Goal: Transaction & Acquisition: Purchase product/service

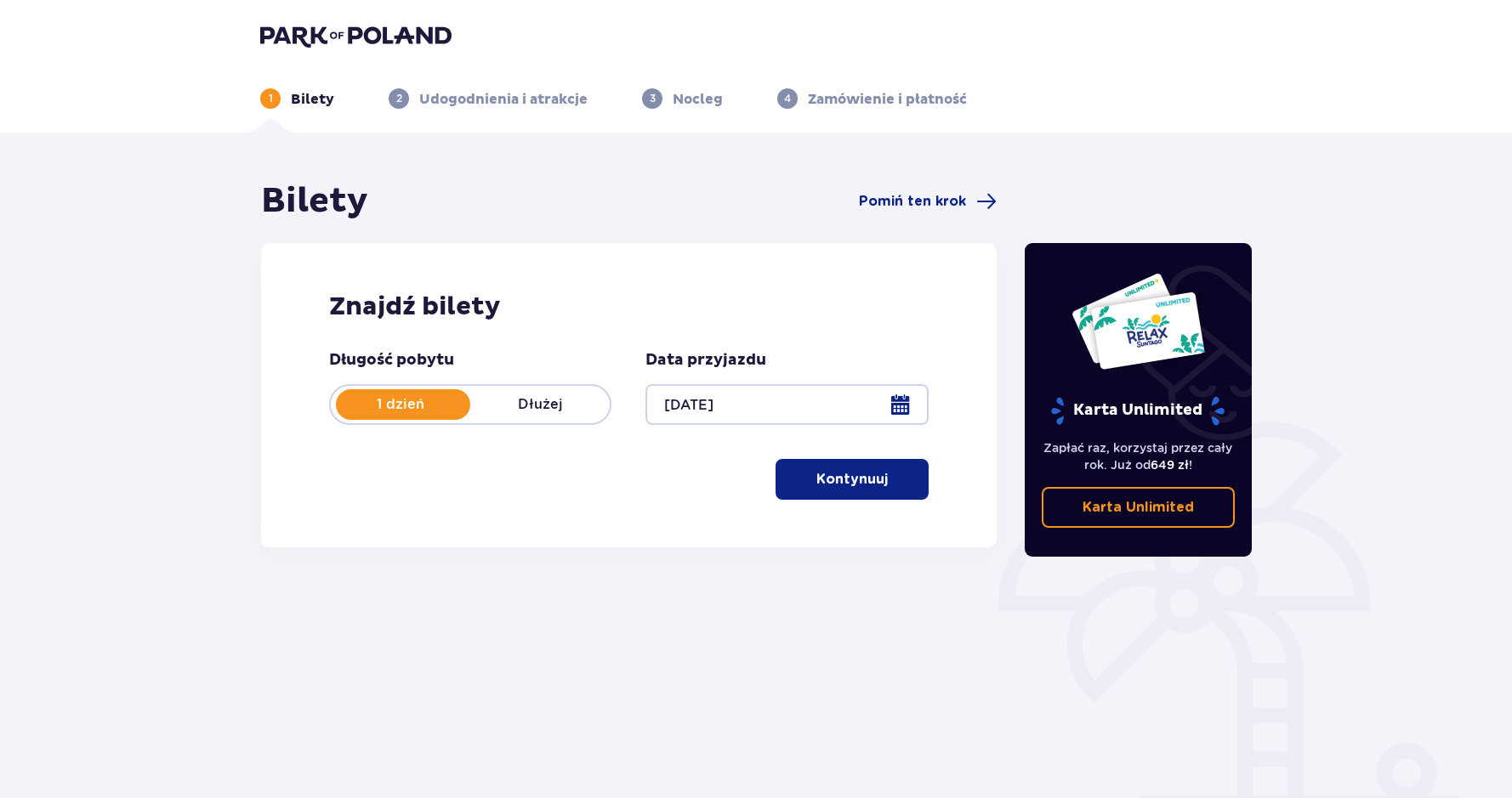
click at [864, 482] on p "Kontynuuj" at bounding box center [852, 479] width 72 height 19
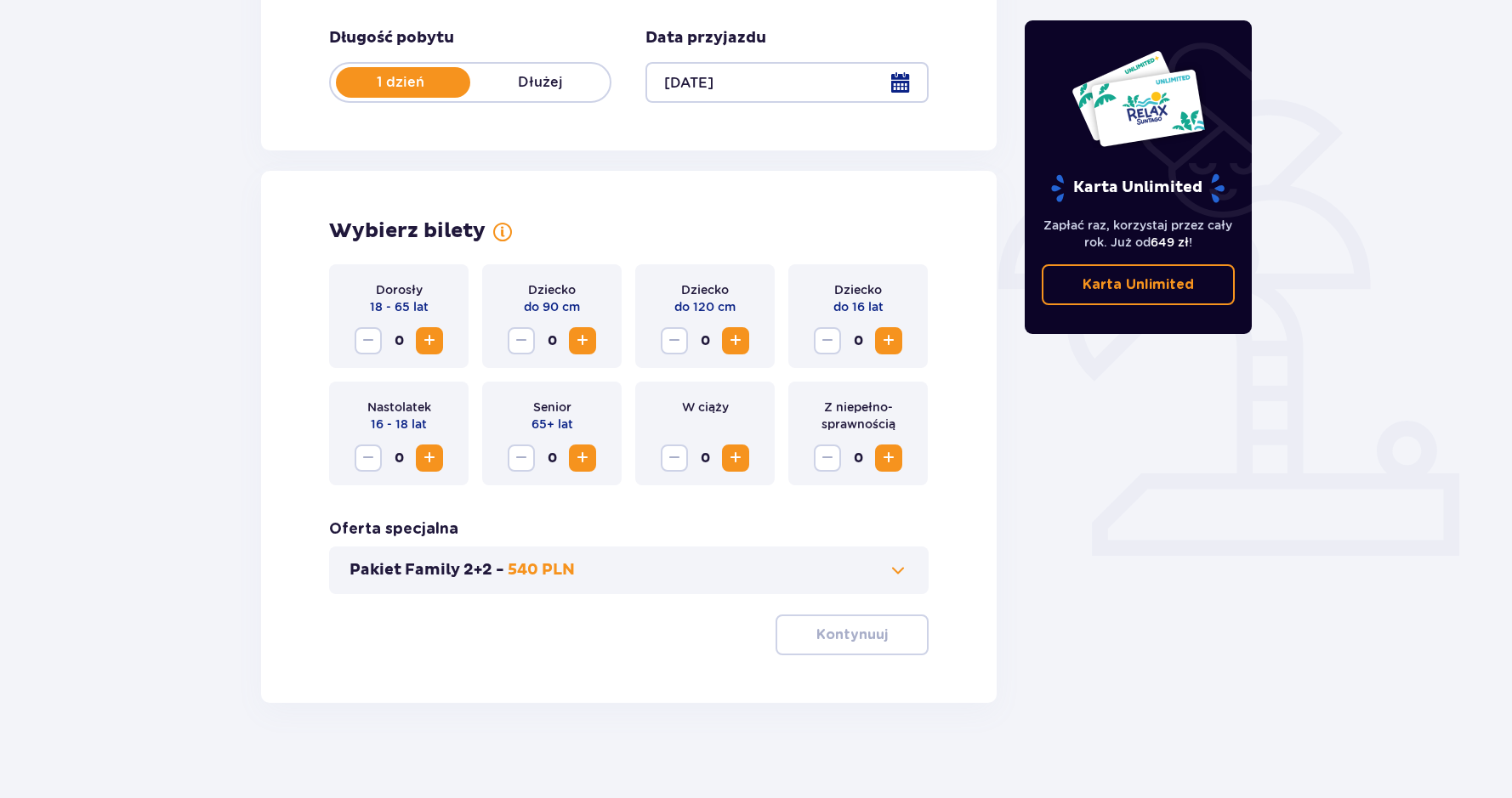
scroll to position [329, 0]
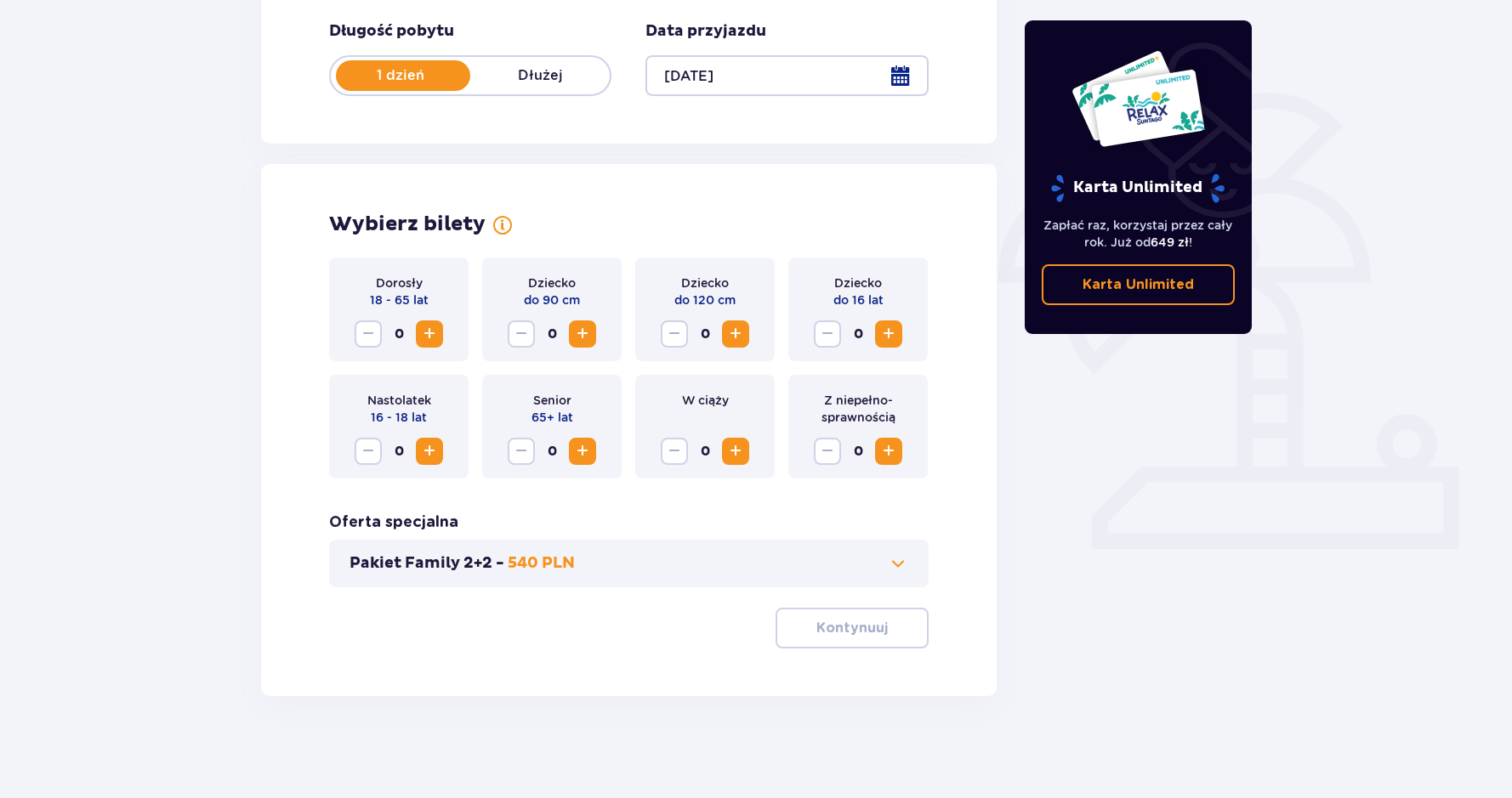
click at [434, 336] on span "Zwiększ" at bounding box center [429, 334] width 21 height 21
click at [892, 334] on span "Zwiększ" at bounding box center [889, 334] width 21 height 21
click at [902, 564] on span at bounding box center [898, 563] width 21 height 21
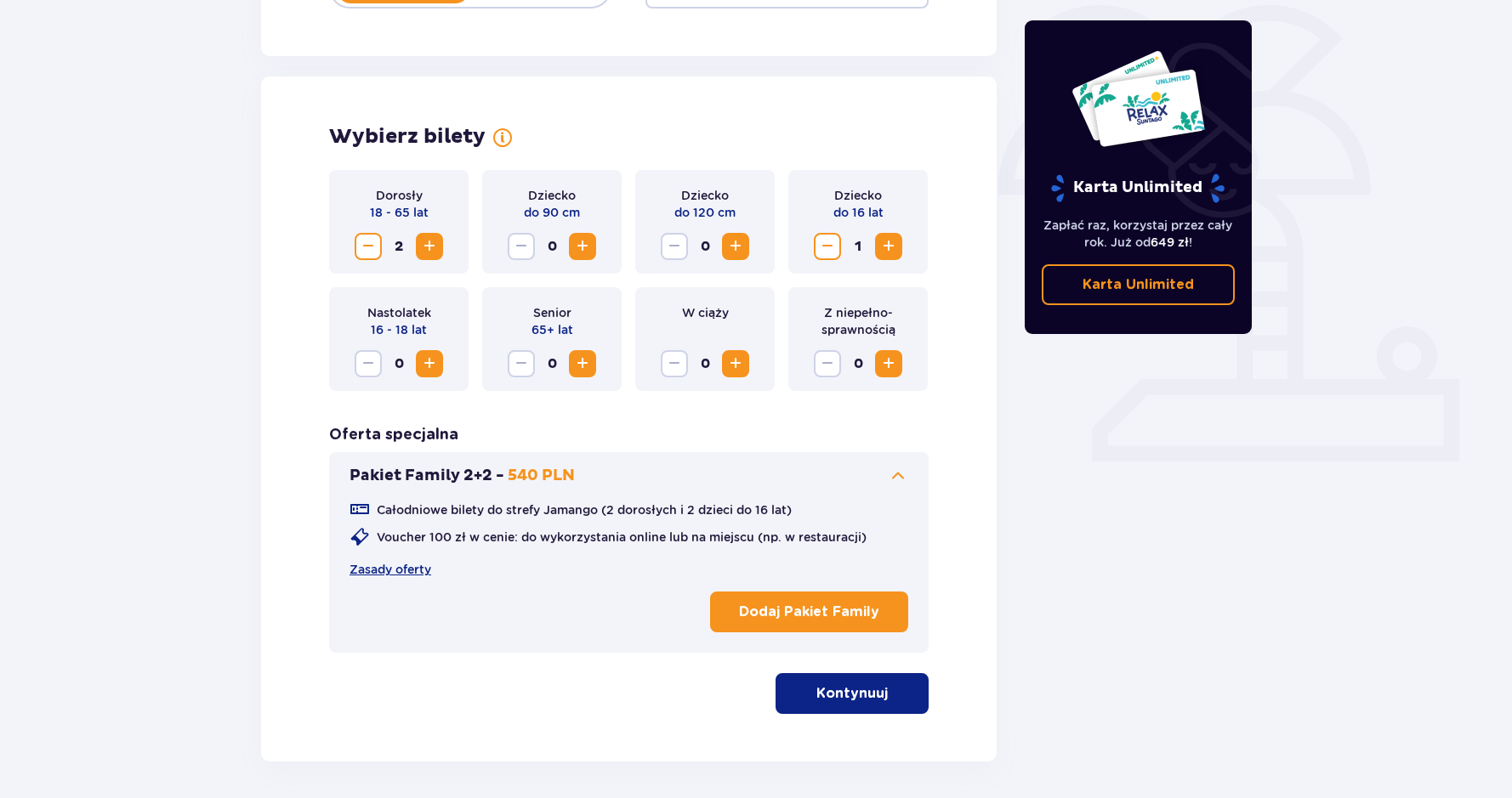
scroll to position [405, 0]
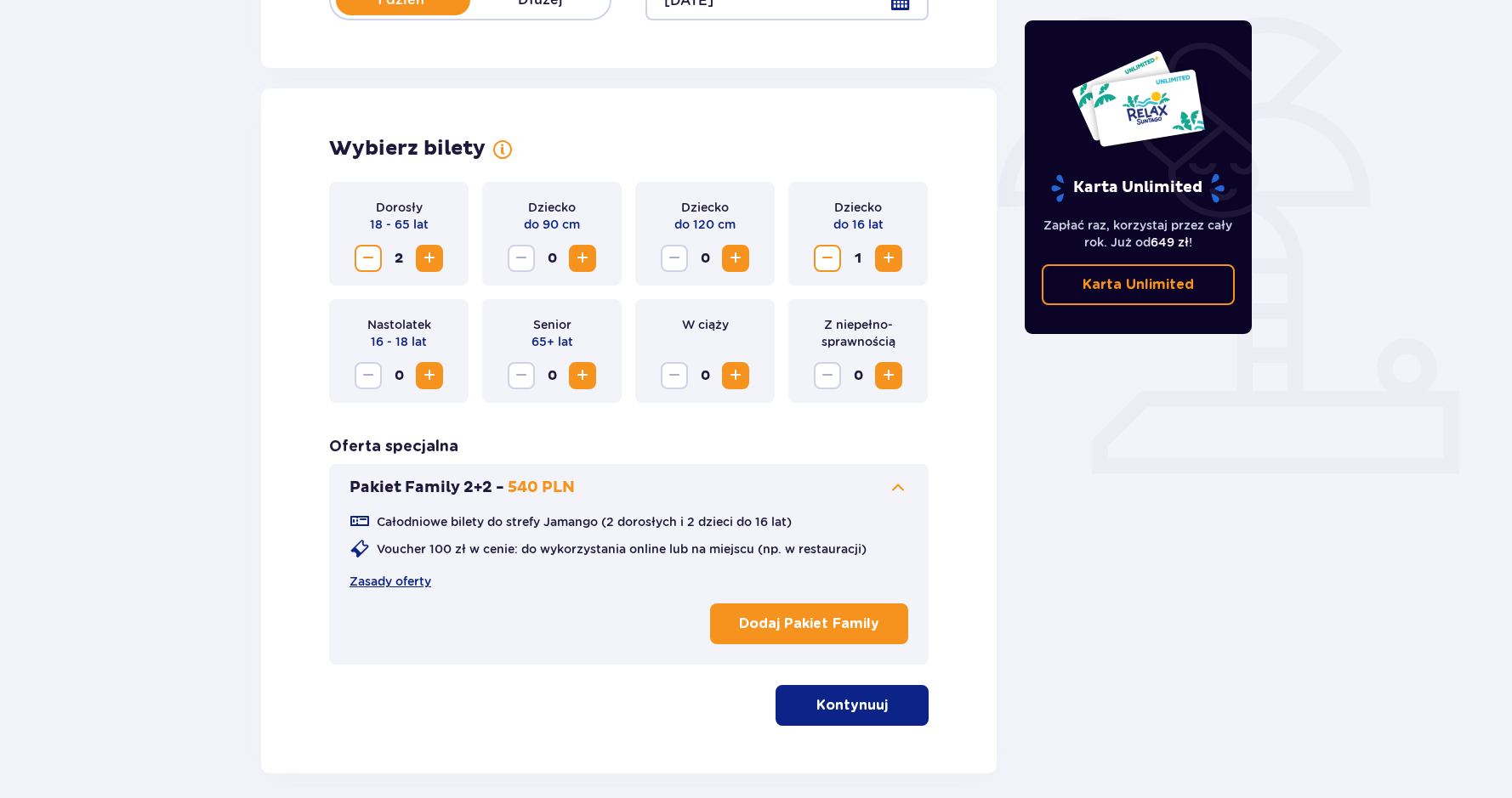
click at [901, 487] on span at bounding box center [898, 488] width 21 height 21
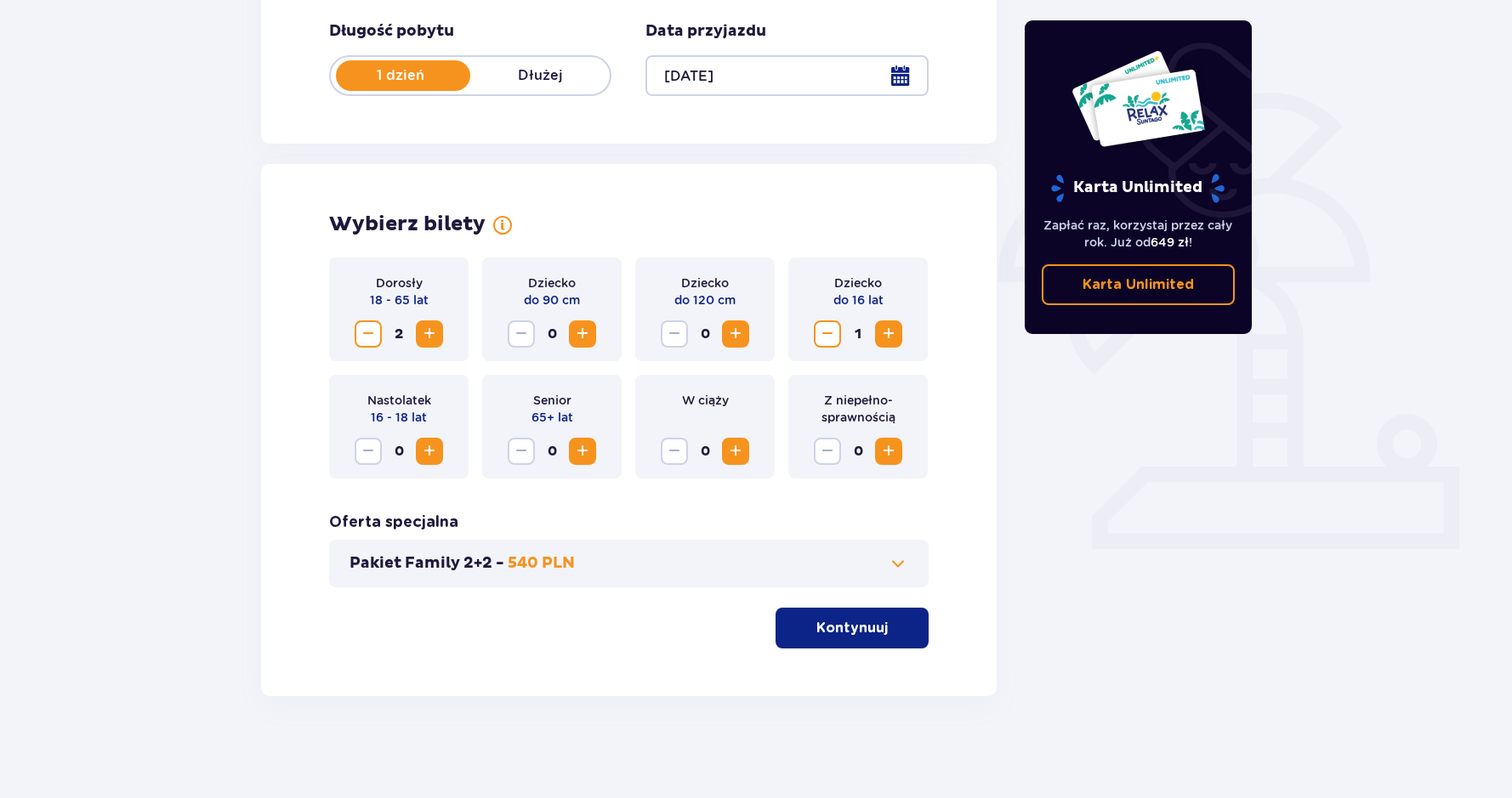
scroll to position [329, 0]
click at [859, 627] on p "Kontynuuj" at bounding box center [852, 628] width 72 height 19
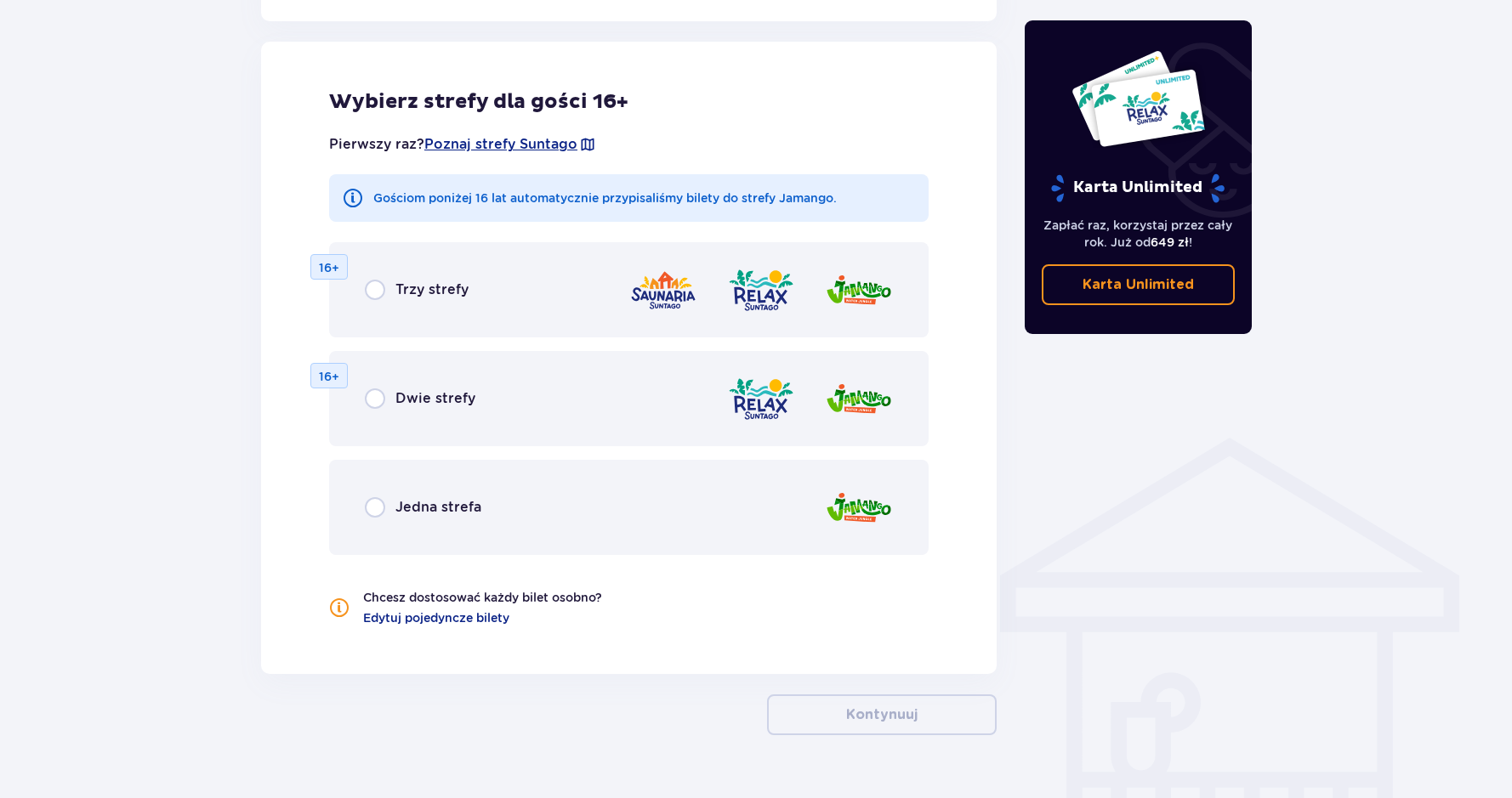
scroll to position [943, 0]
drag, startPoint x: 376, startPoint y: 507, endPoint x: 365, endPoint y: 516, distance: 14.2
click at [376, 507] on input "radio" at bounding box center [375, 506] width 21 height 21
radio input "true"
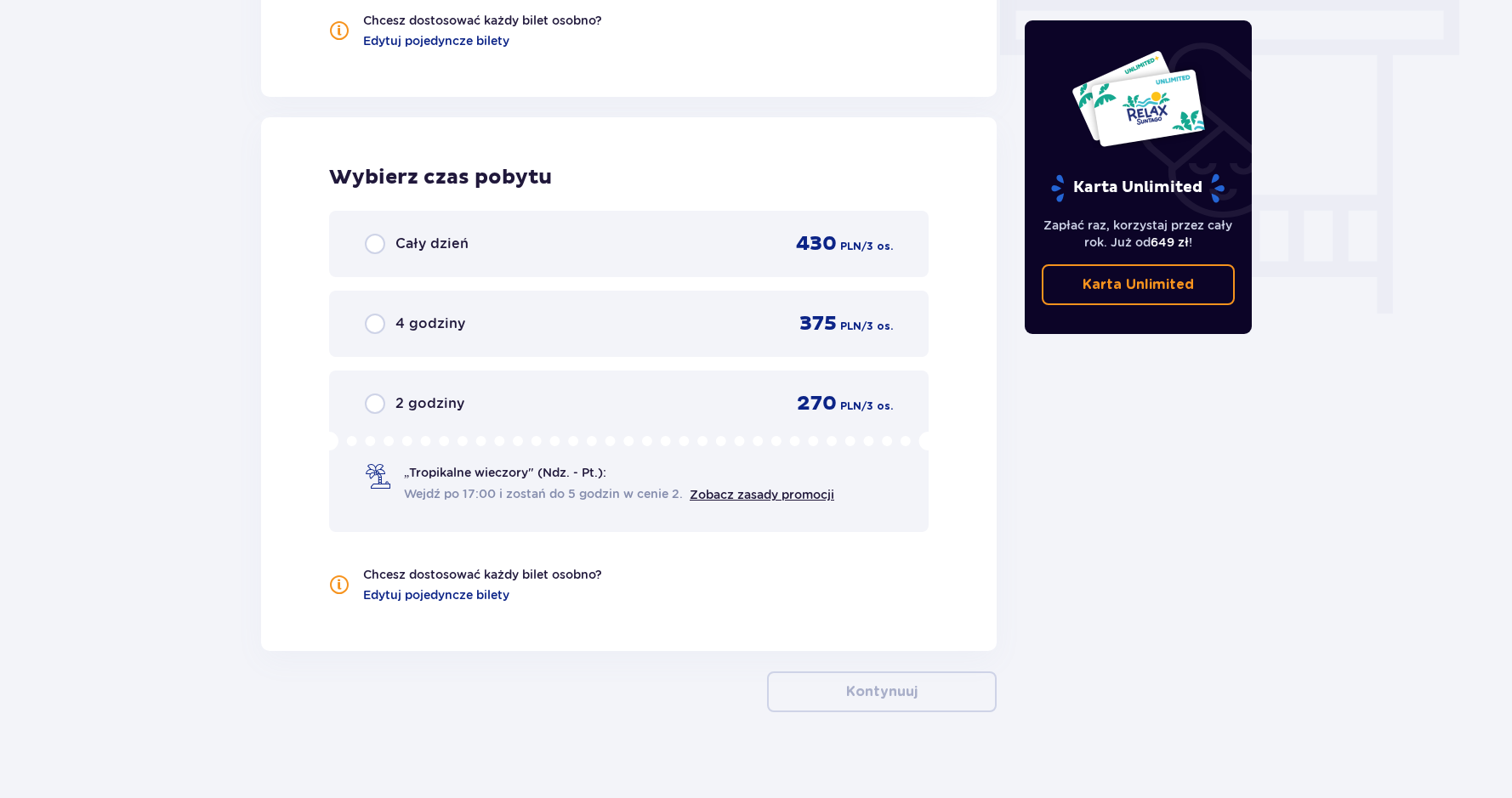
scroll to position [1536, 0]
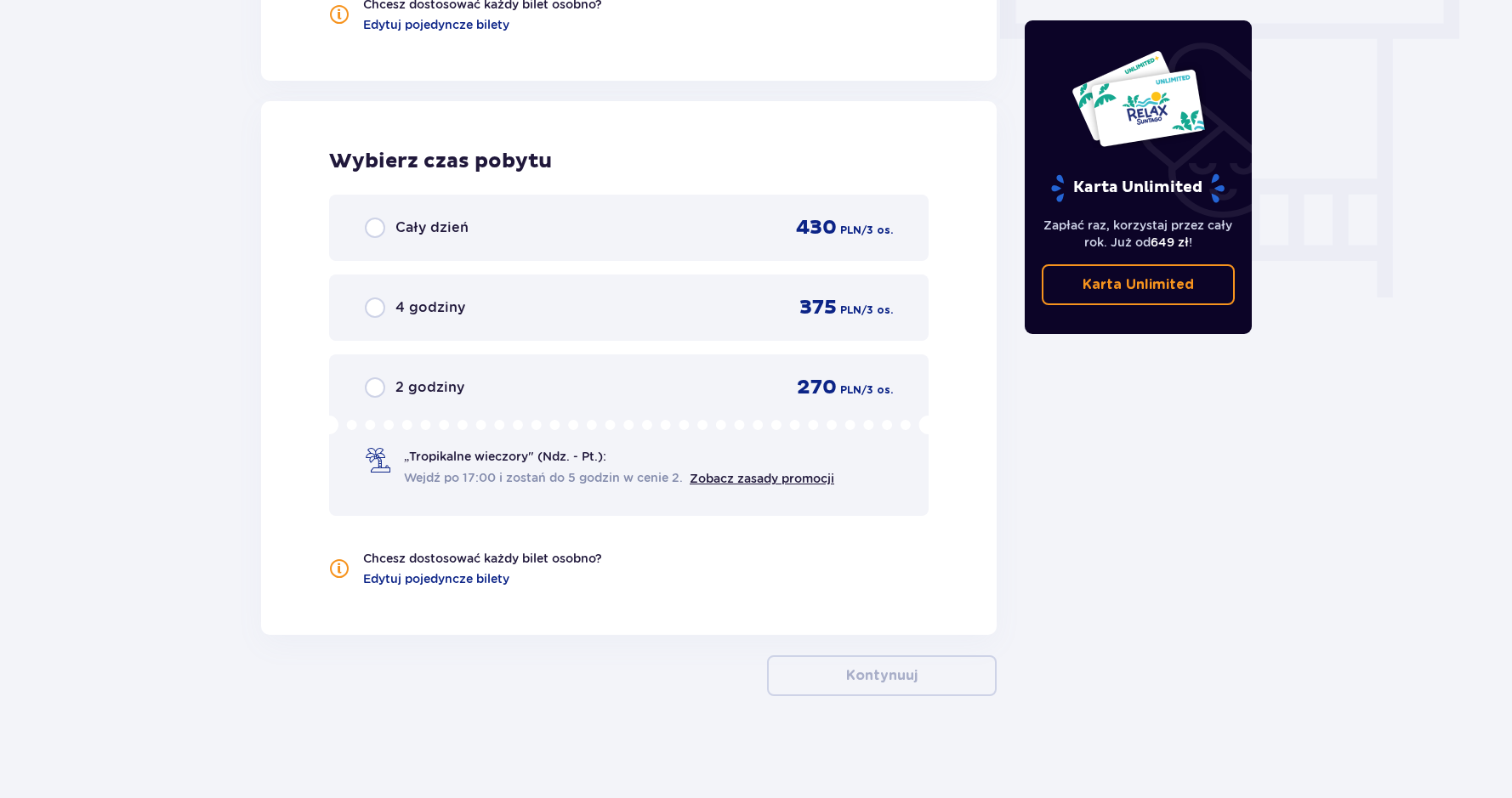
click at [378, 228] on input "radio" at bounding box center [375, 228] width 21 height 21
radio input "true"
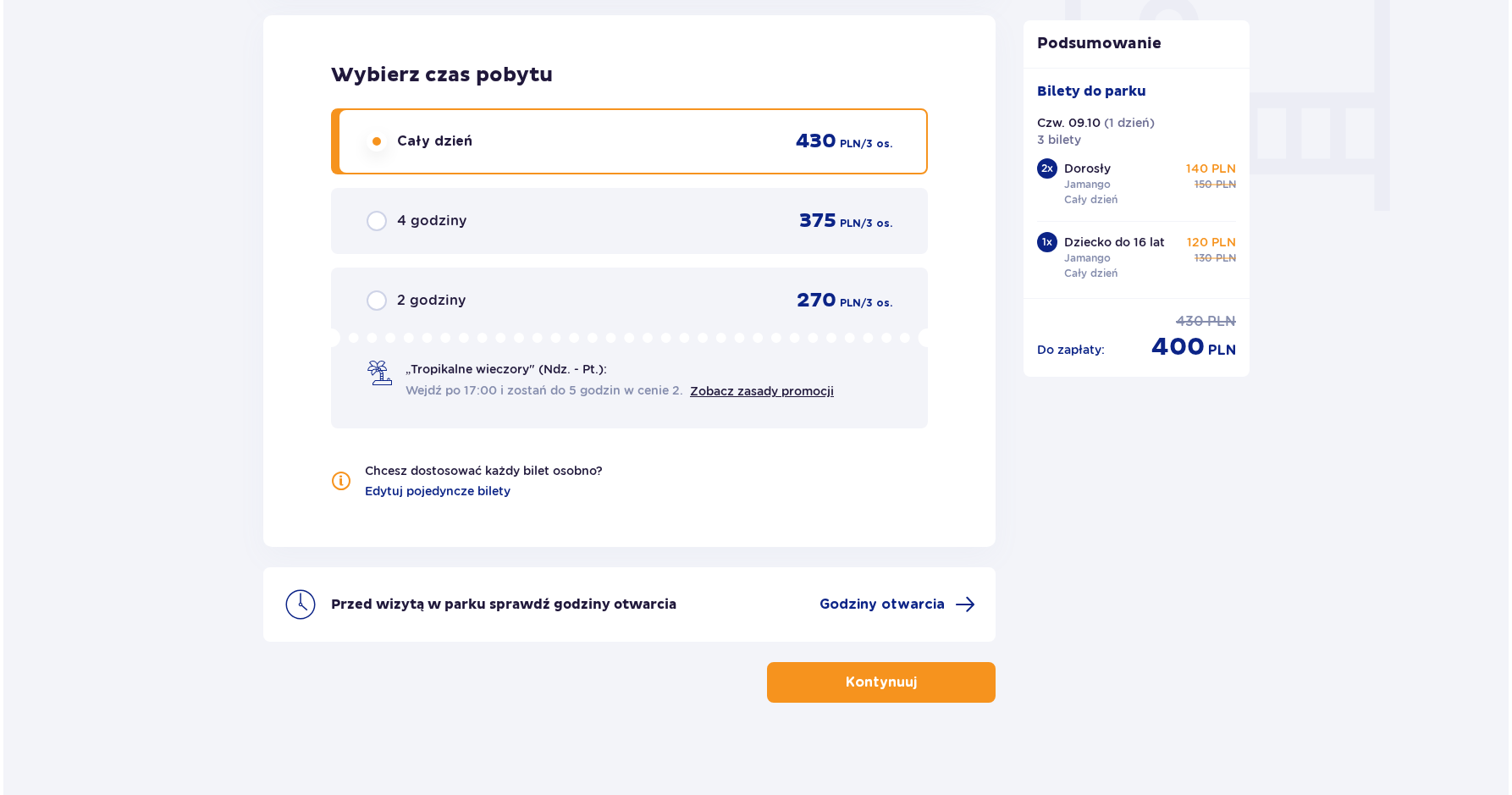
scroll to position [1617, 0]
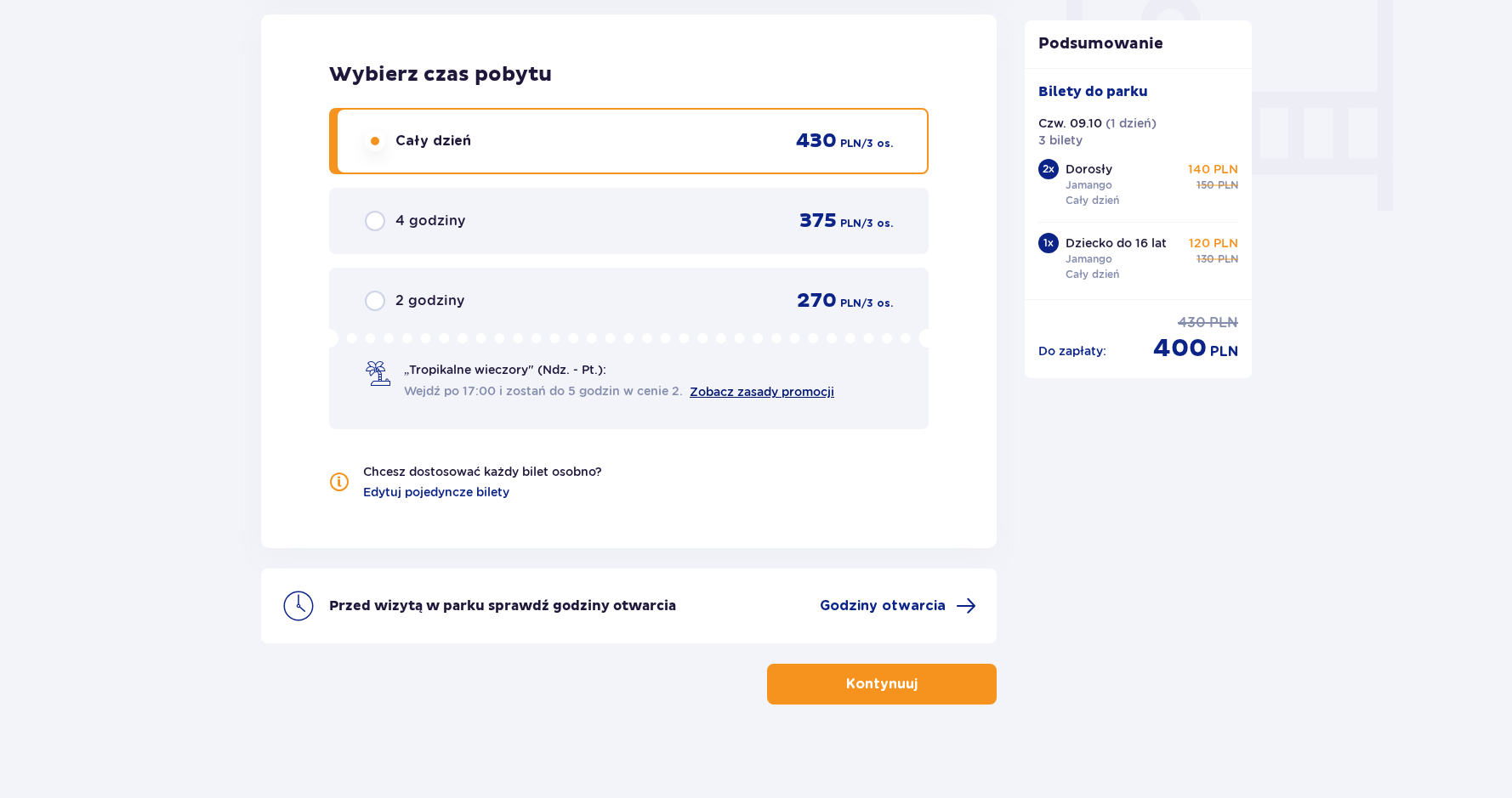
click at [815, 391] on link "Zobacz zasady promocji" at bounding box center [761, 392] width 144 height 14
click at [914, 609] on span "Godziny otwarcia" at bounding box center [883, 606] width 125 height 19
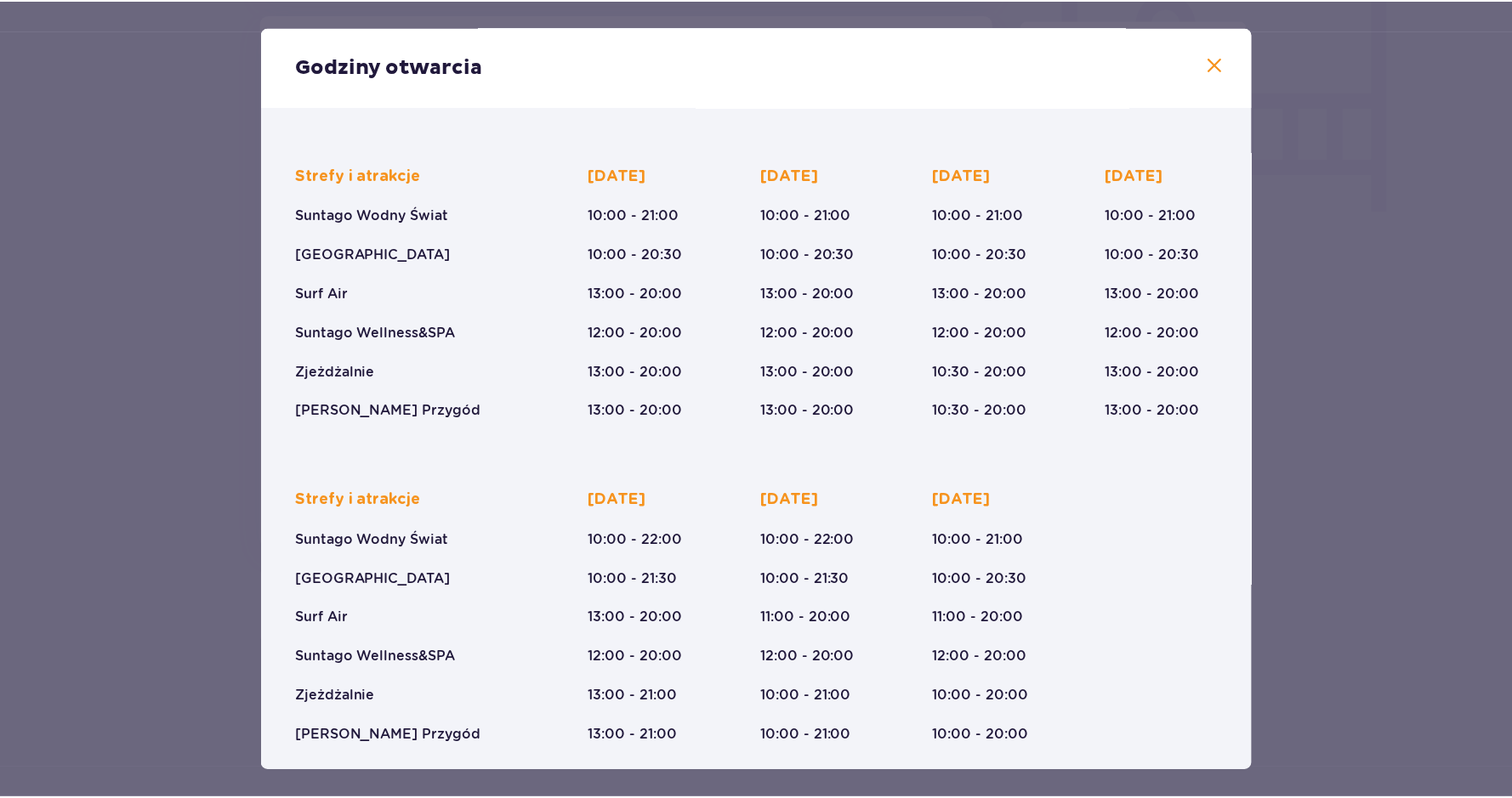
scroll to position [96, 0]
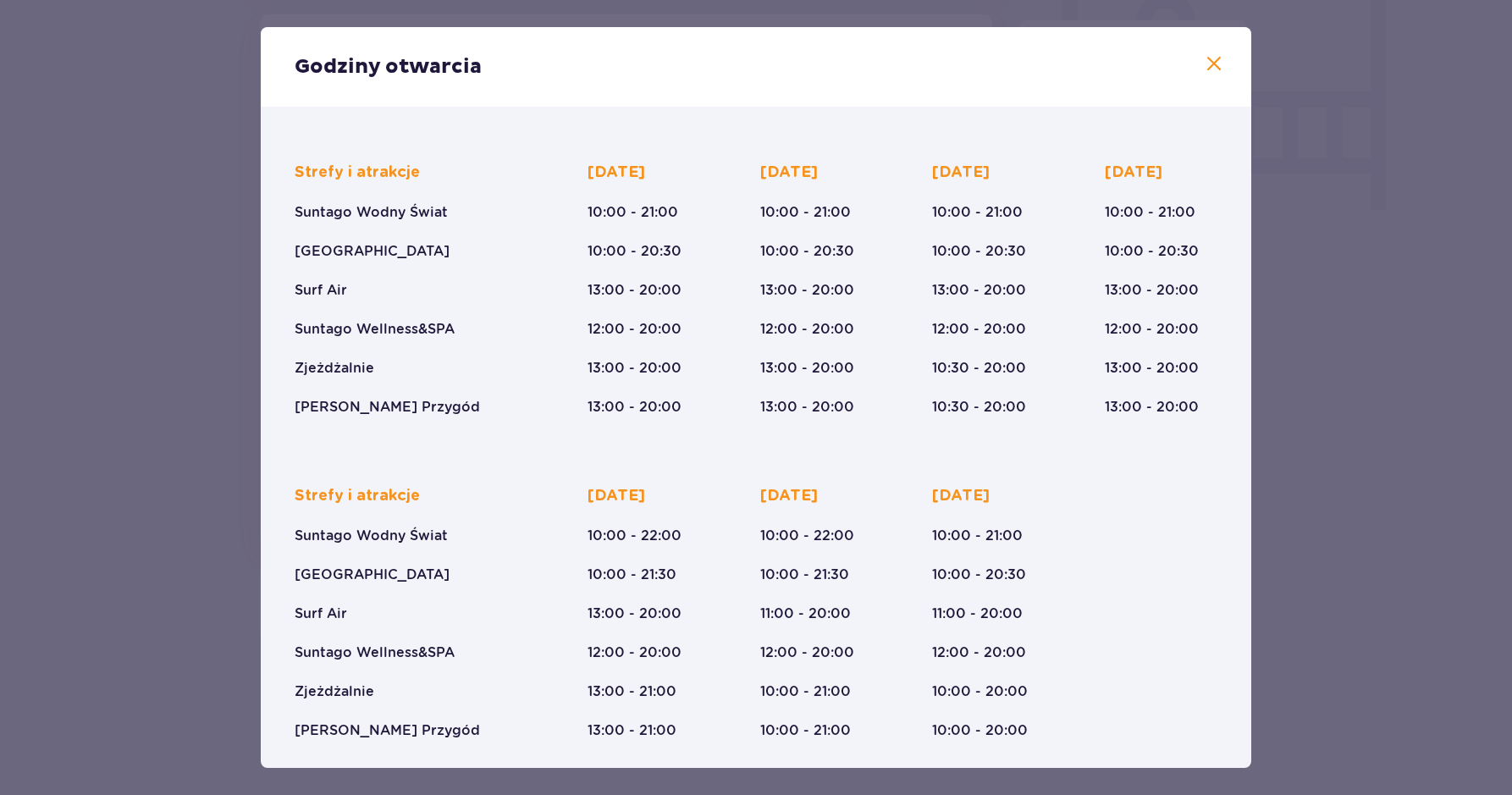
click at [1205, 64] on span at bounding box center [1214, 64] width 21 height 21
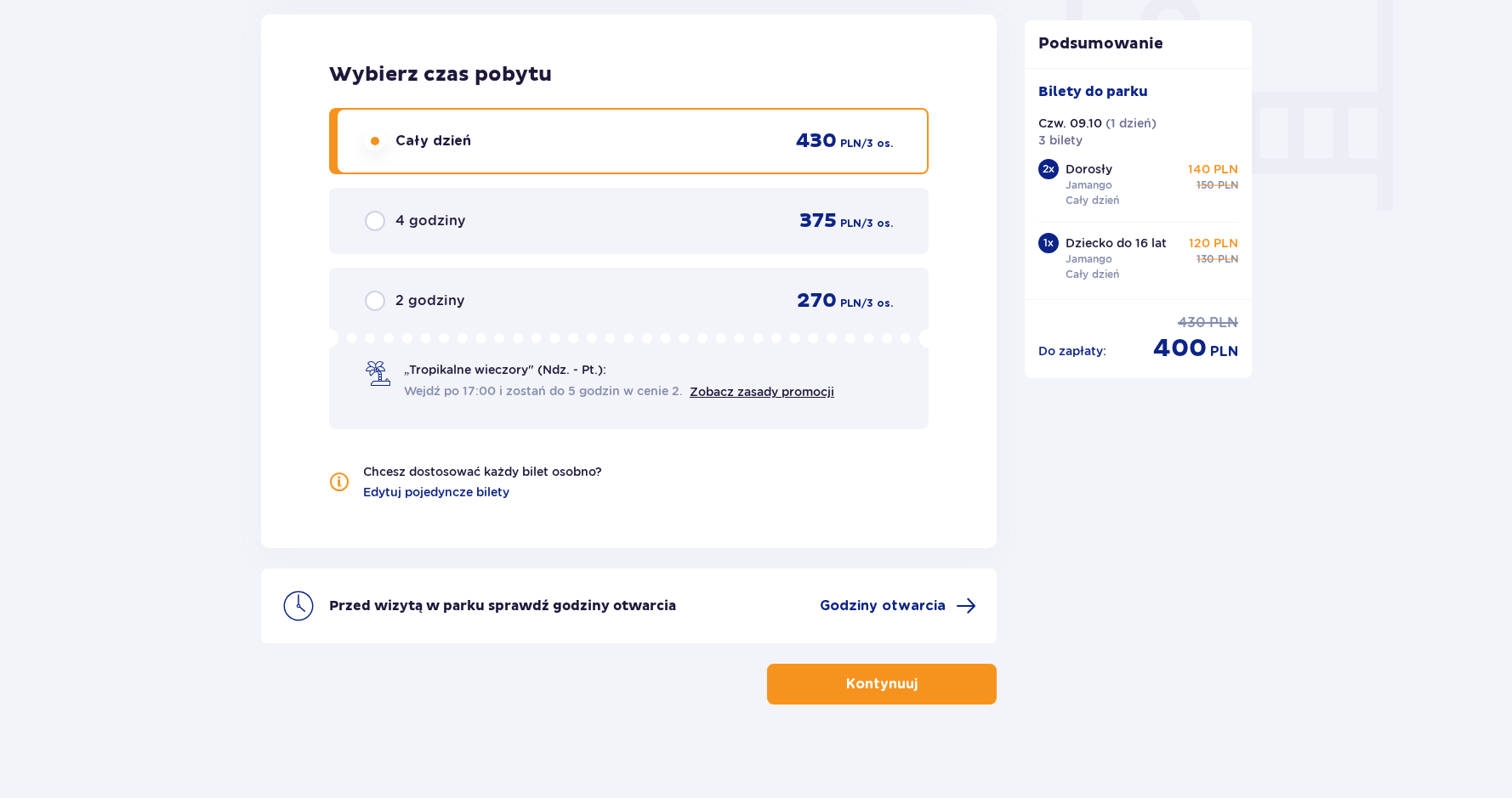
click at [942, 680] on button "Kontynuuj" at bounding box center [882, 684] width 230 height 41
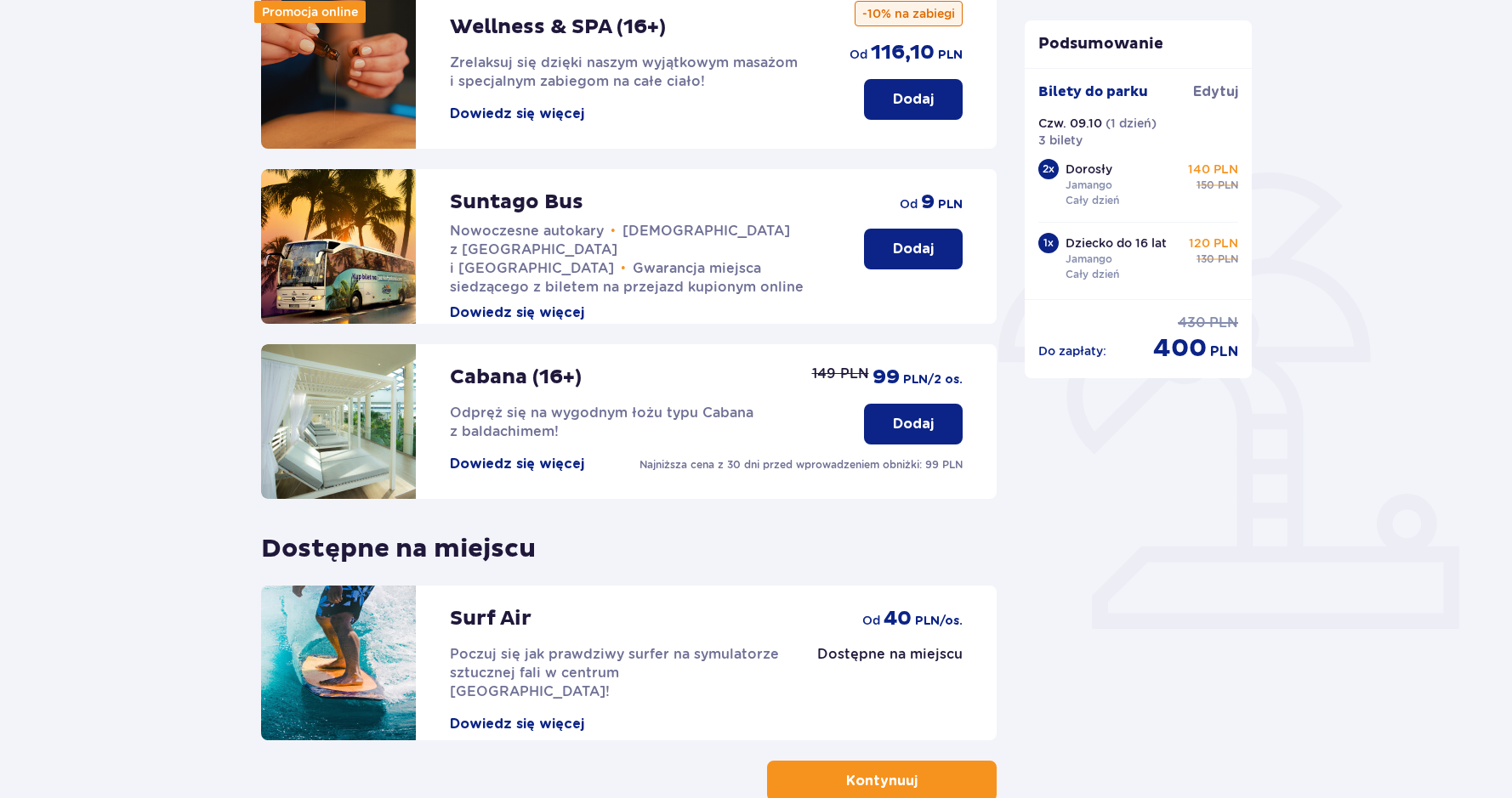
scroll to position [354, 0]
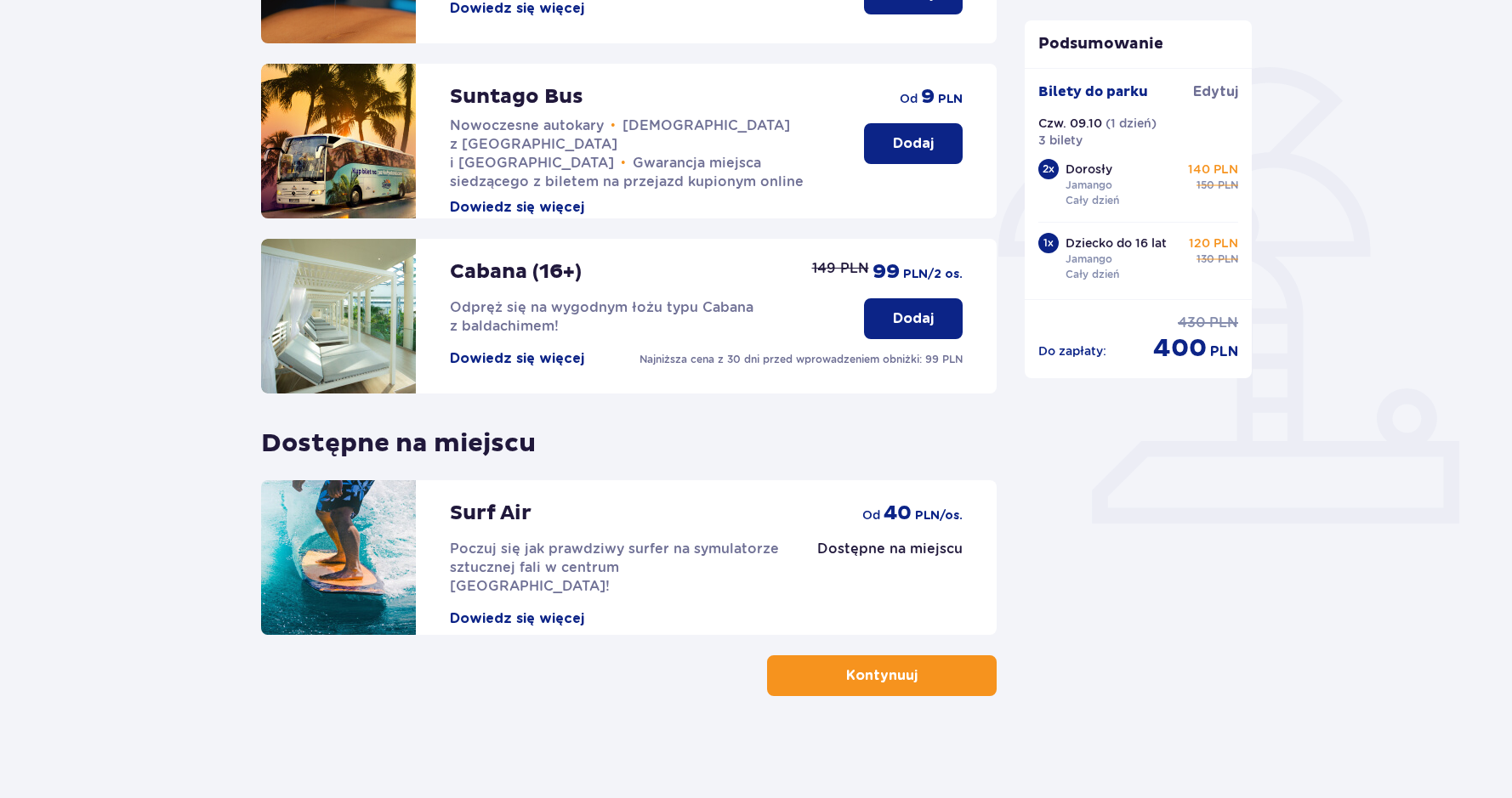
click at [920, 681] on span "button" at bounding box center [921, 676] width 21 height 21
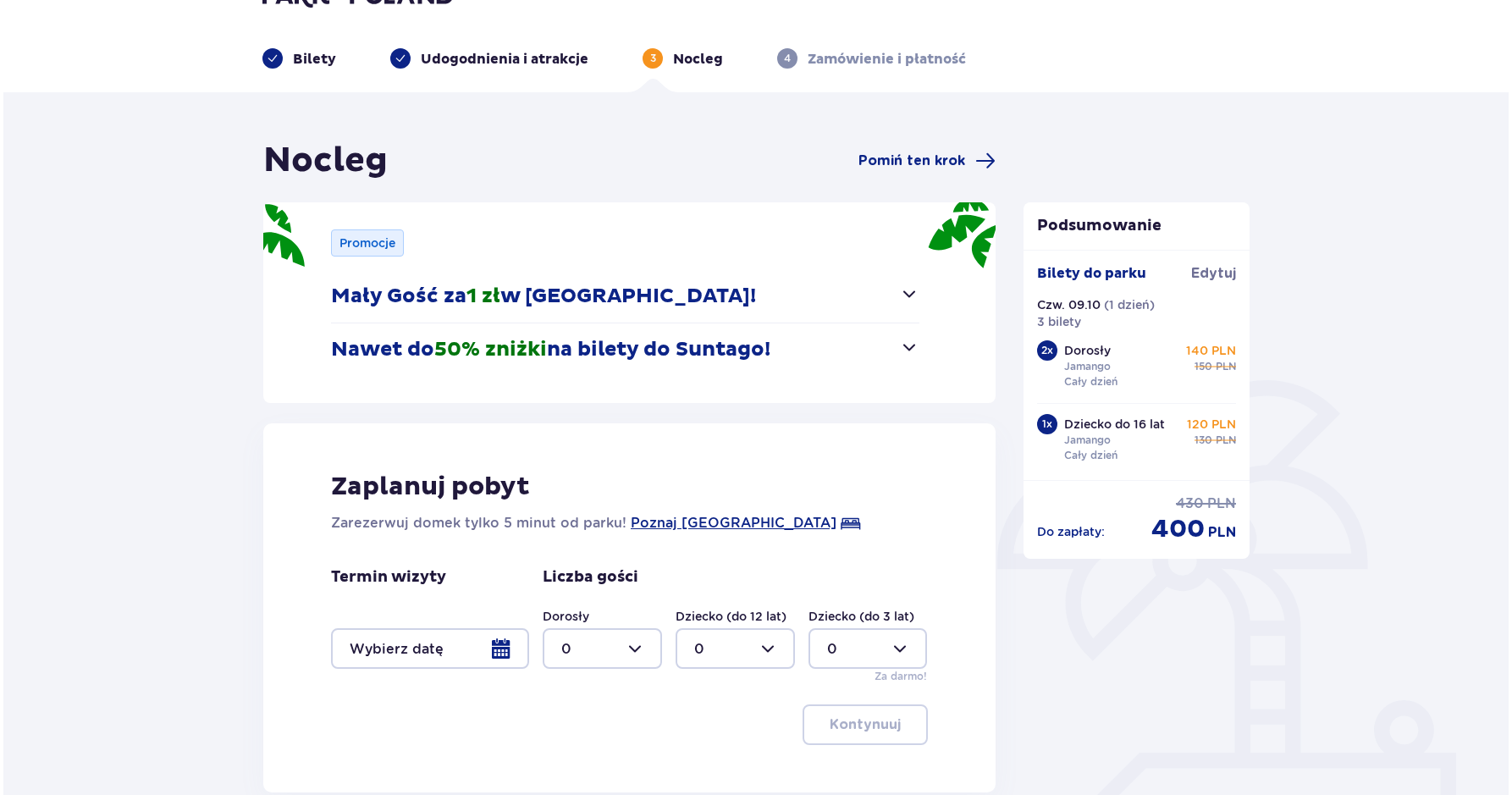
scroll to position [52, 0]
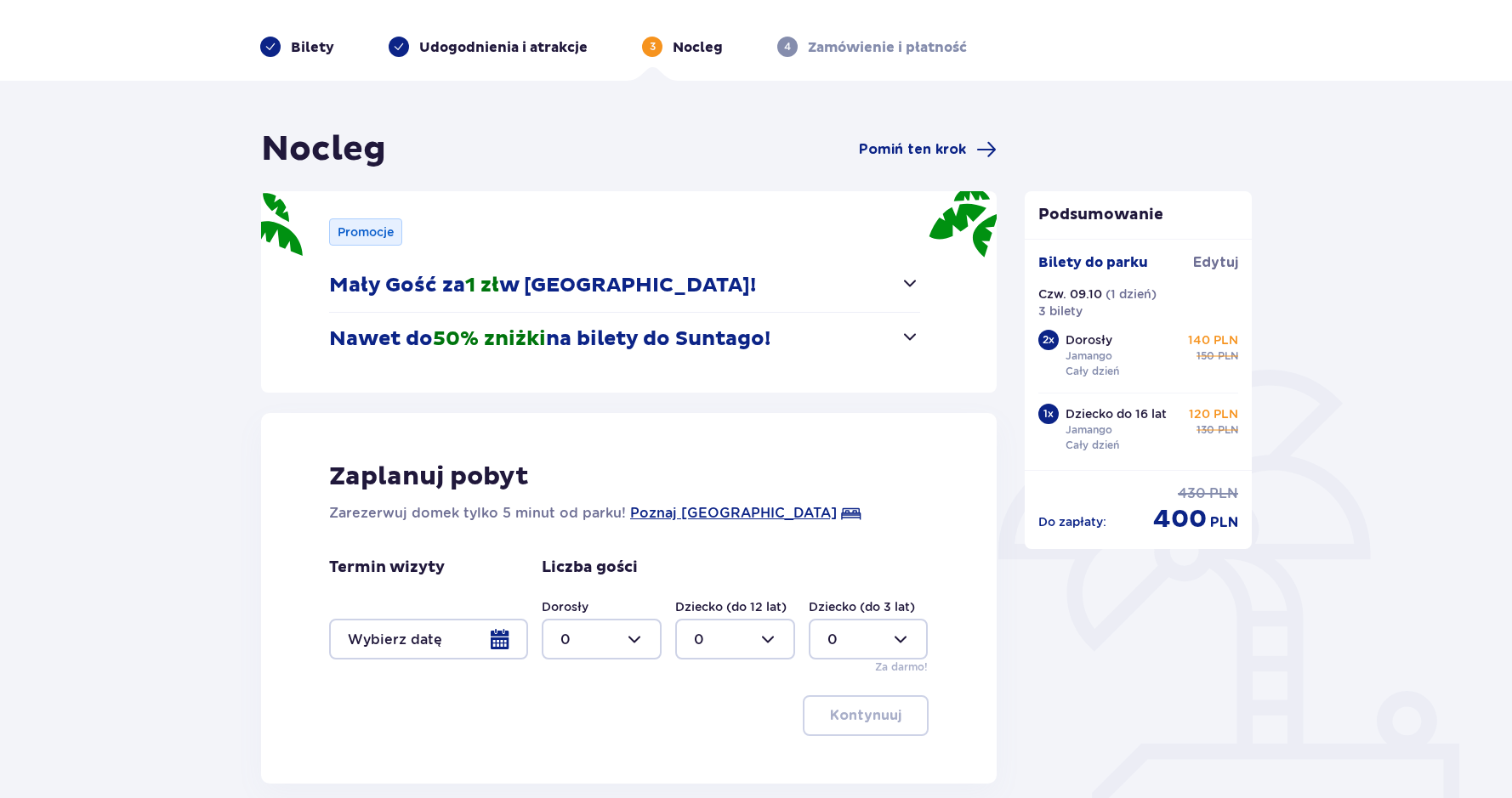
click at [503, 639] on div at bounding box center [429, 639] width 199 height 41
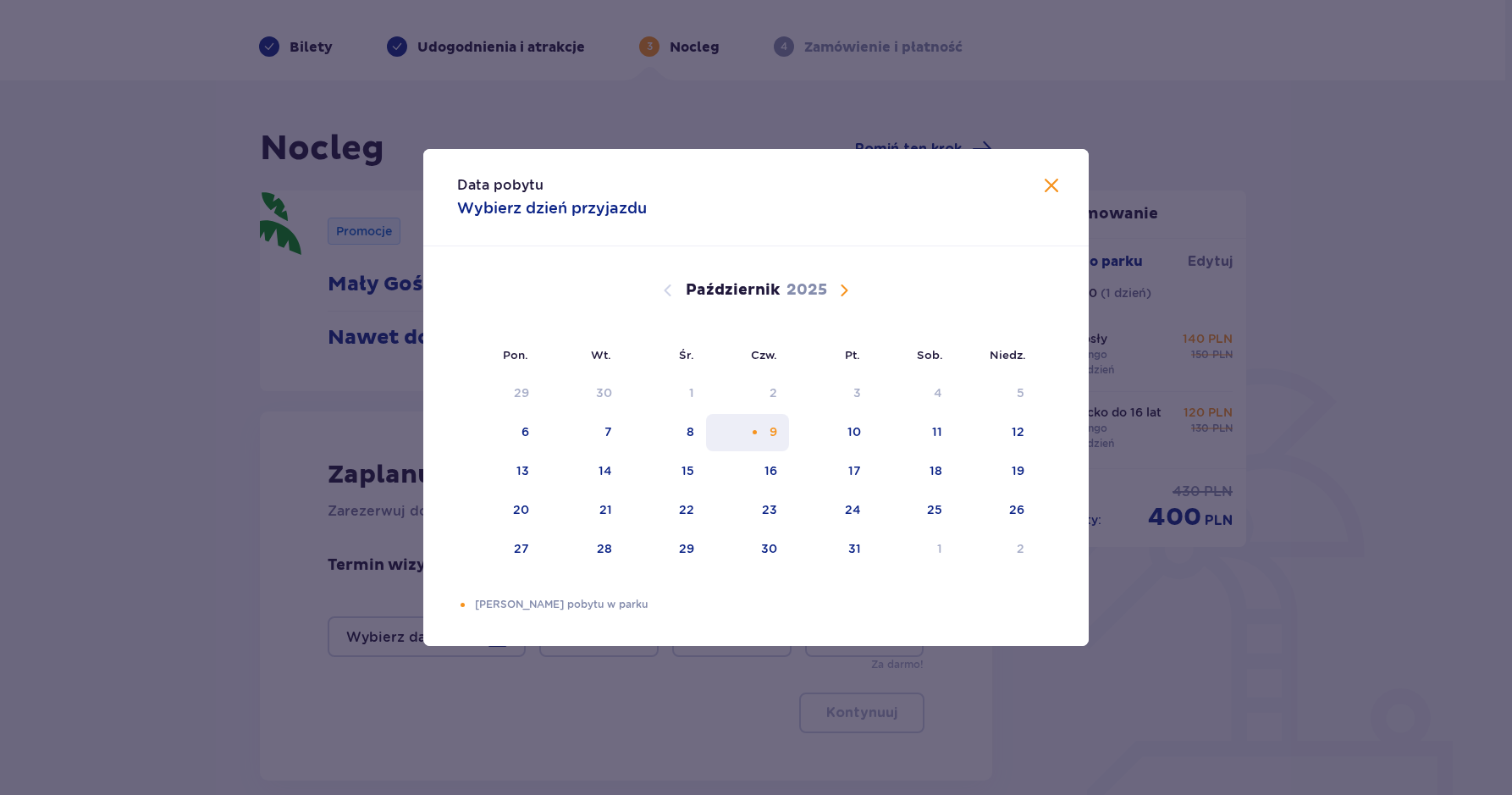
click at [777, 431] on div "9" at bounding box center [774, 431] width 8 height 17
click at [1049, 183] on span "Zamknij" at bounding box center [1051, 186] width 21 height 21
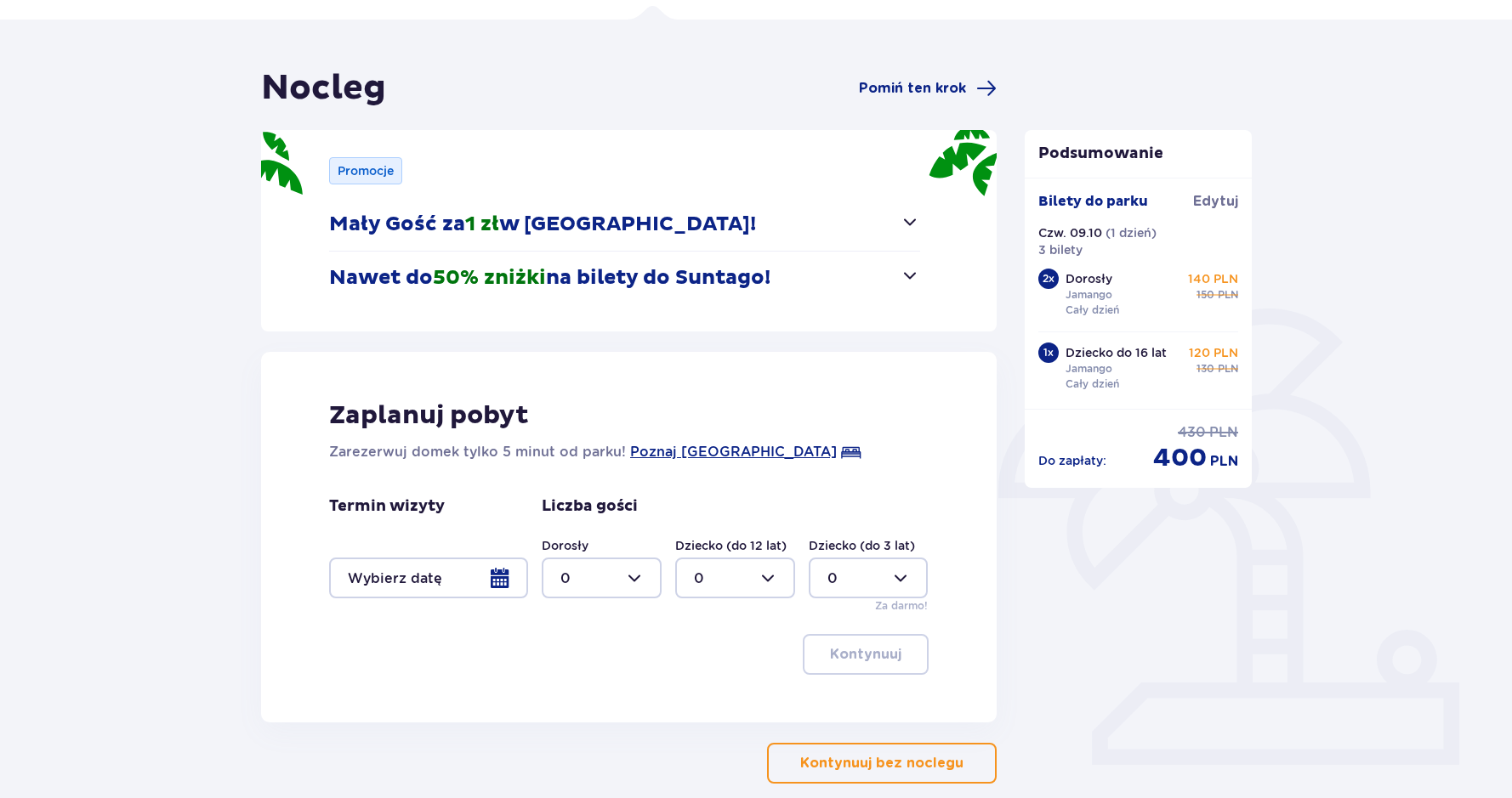
scroll to position [113, 0]
click at [637, 577] on div at bounding box center [601, 577] width 119 height 41
click at [599, 696] on div "2" at bounding box center [601, 700] width 83 height 19
type input "2"
click at [769, 575] on div at bounding box center [735, 577] width 119 height 41
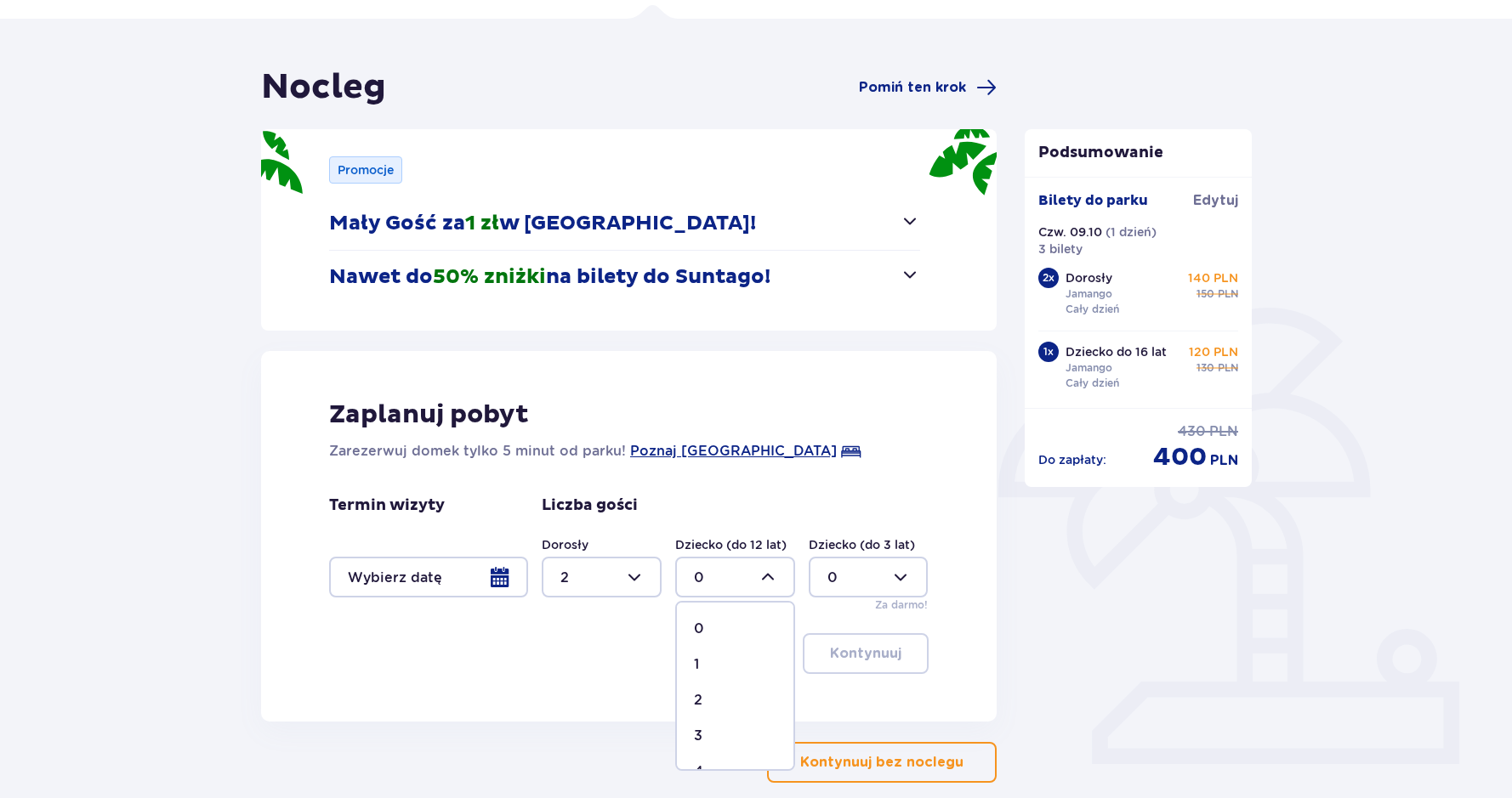
click at [710, 662] on div "1" at bounding box center [735, 665] width 83 height 19
type input "1"
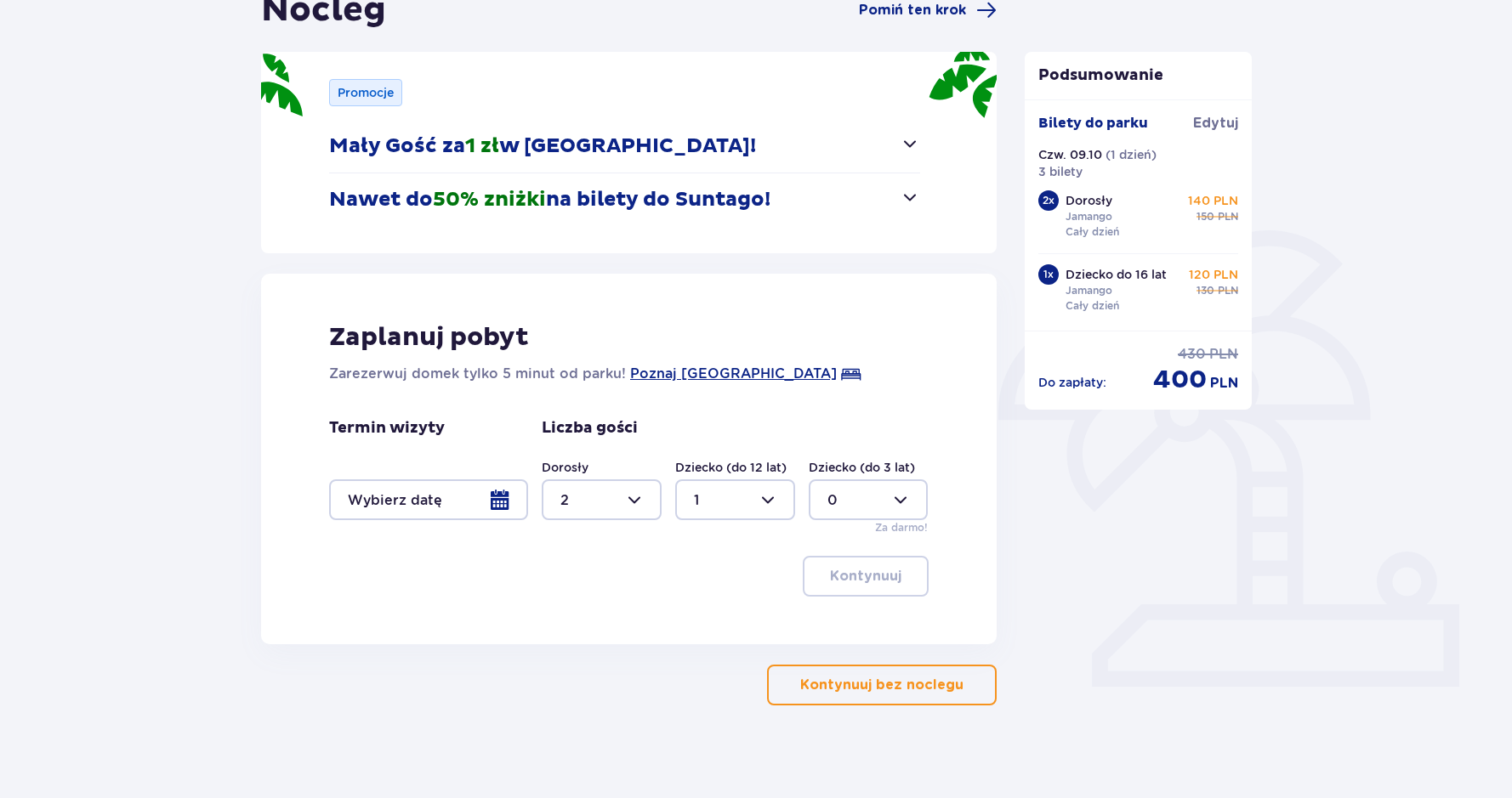
scroll to position [201, 0]
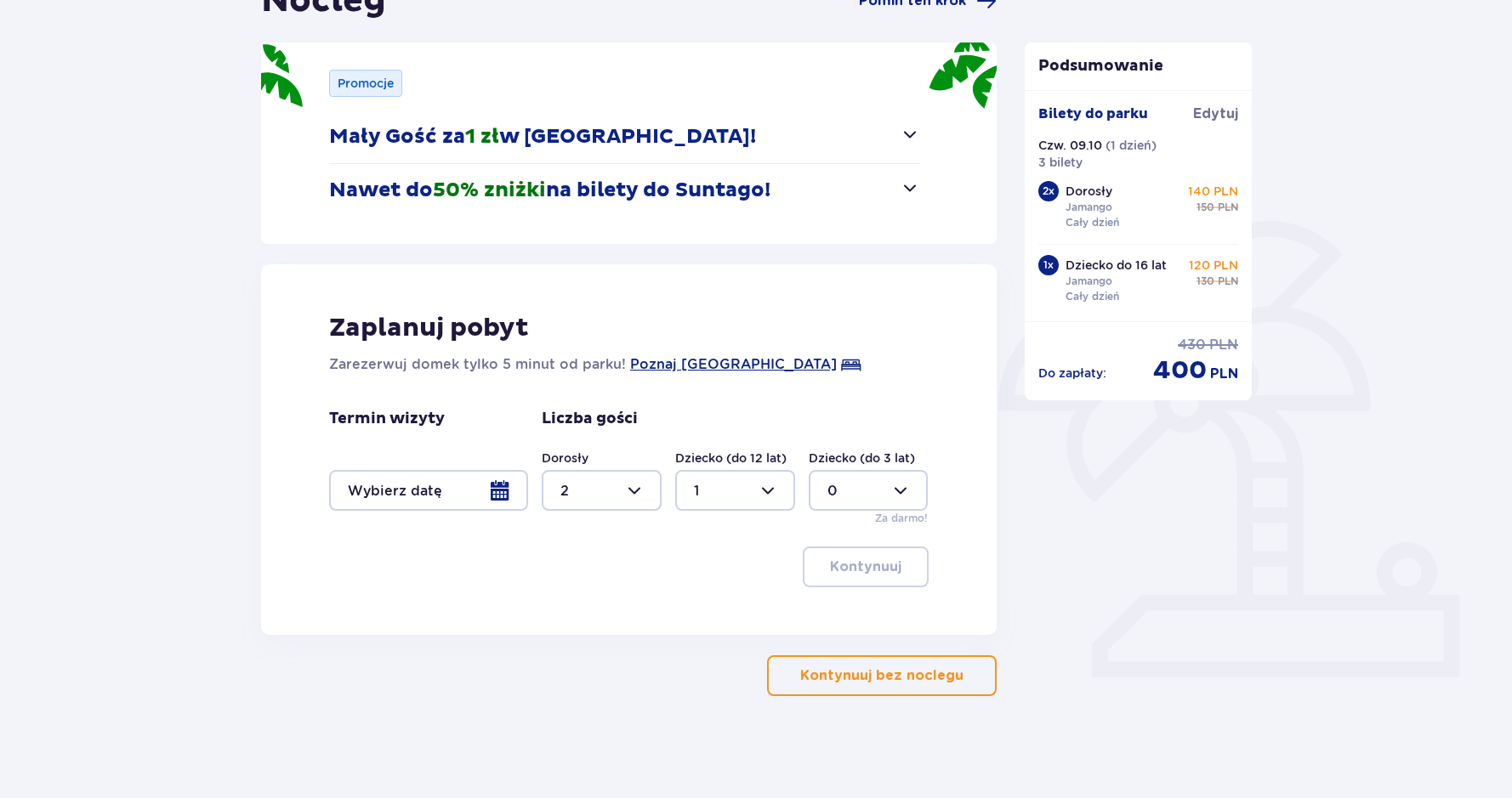
click at [501, 493] on div at bounding box center [429, 490] width 199 height 41
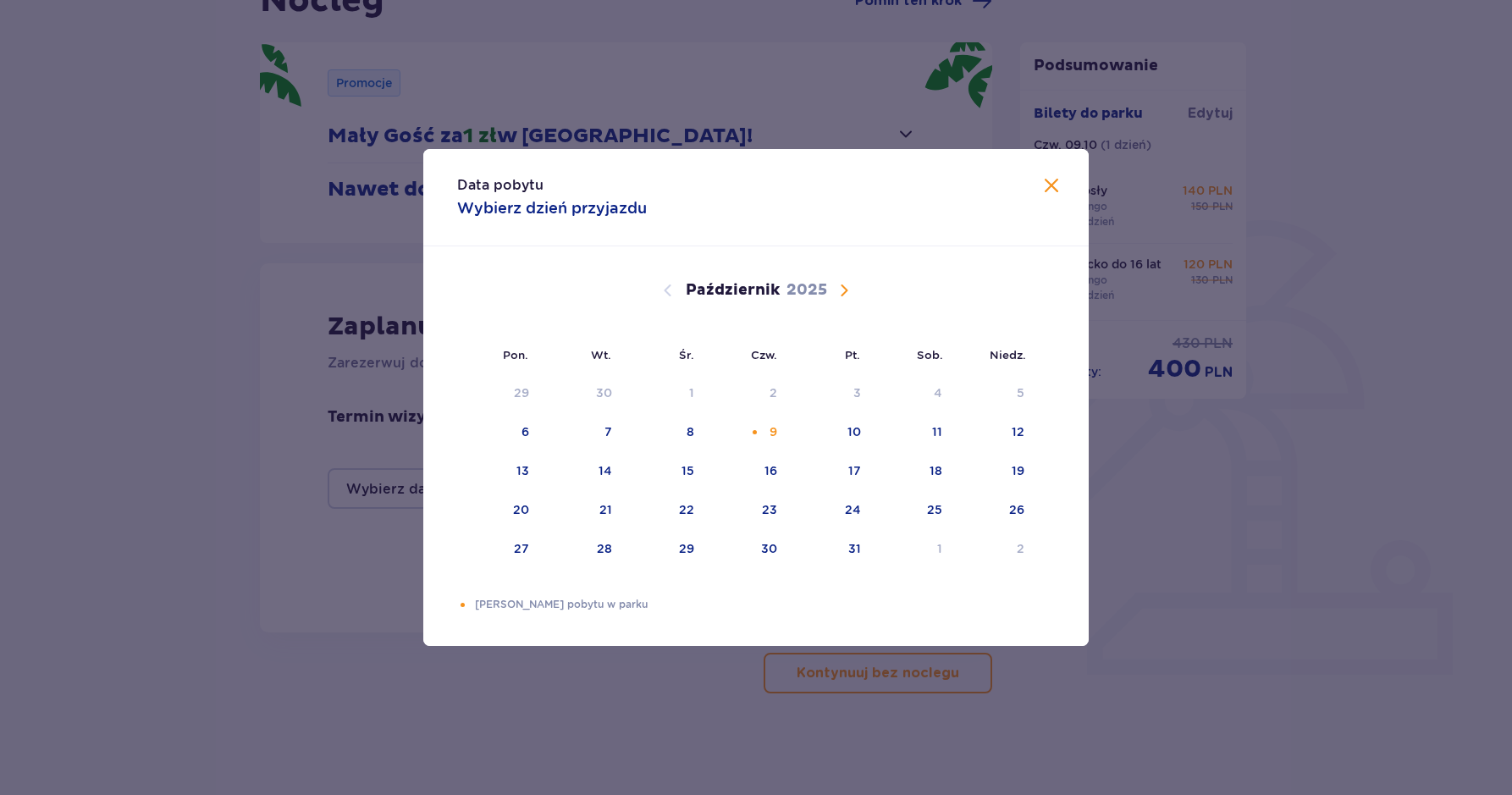
click at [1048, 183] on span "Zamknij" at bounding box center [1051, 186] width 21 height 21
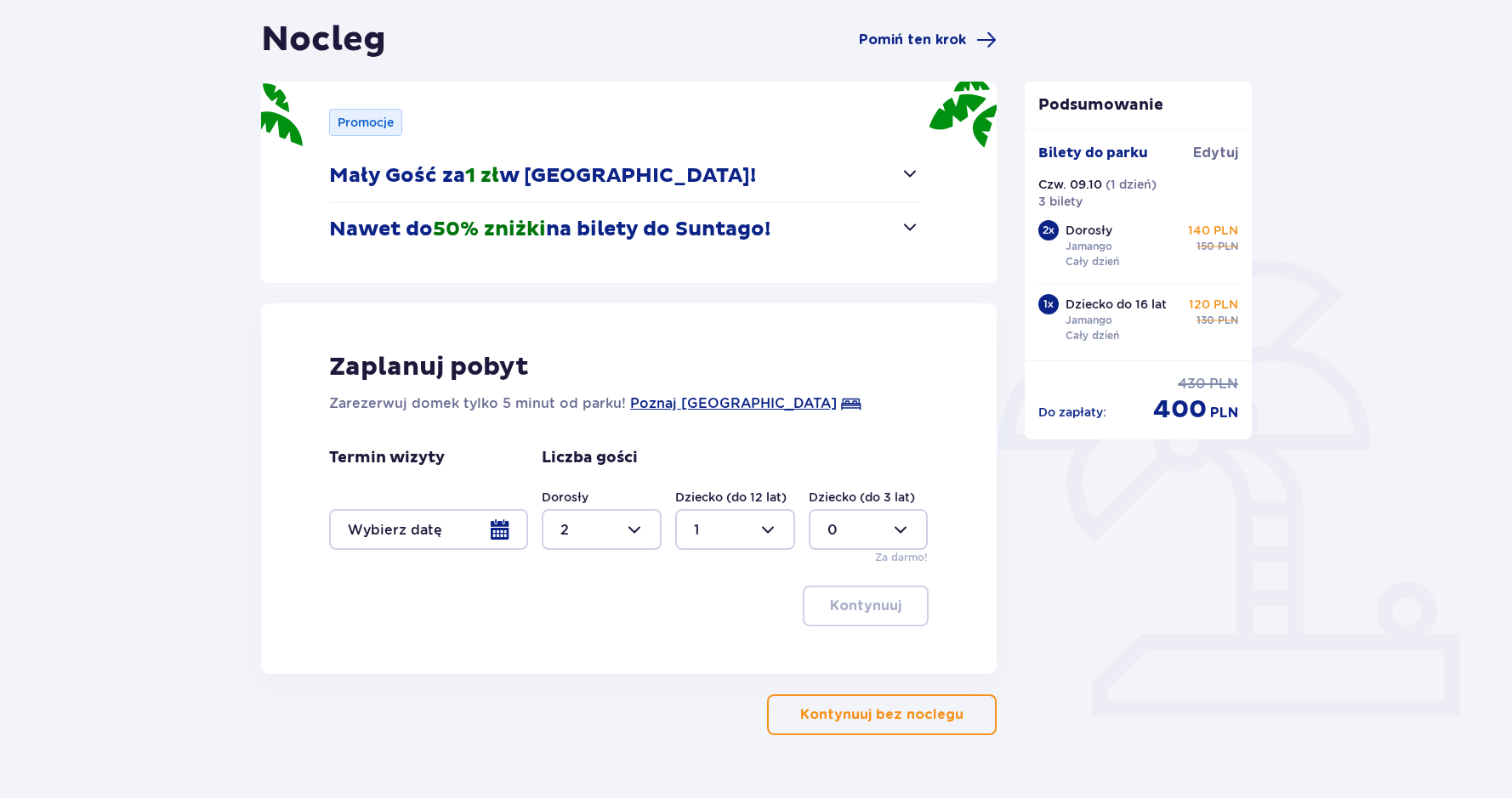
scroll to position [201, 0]
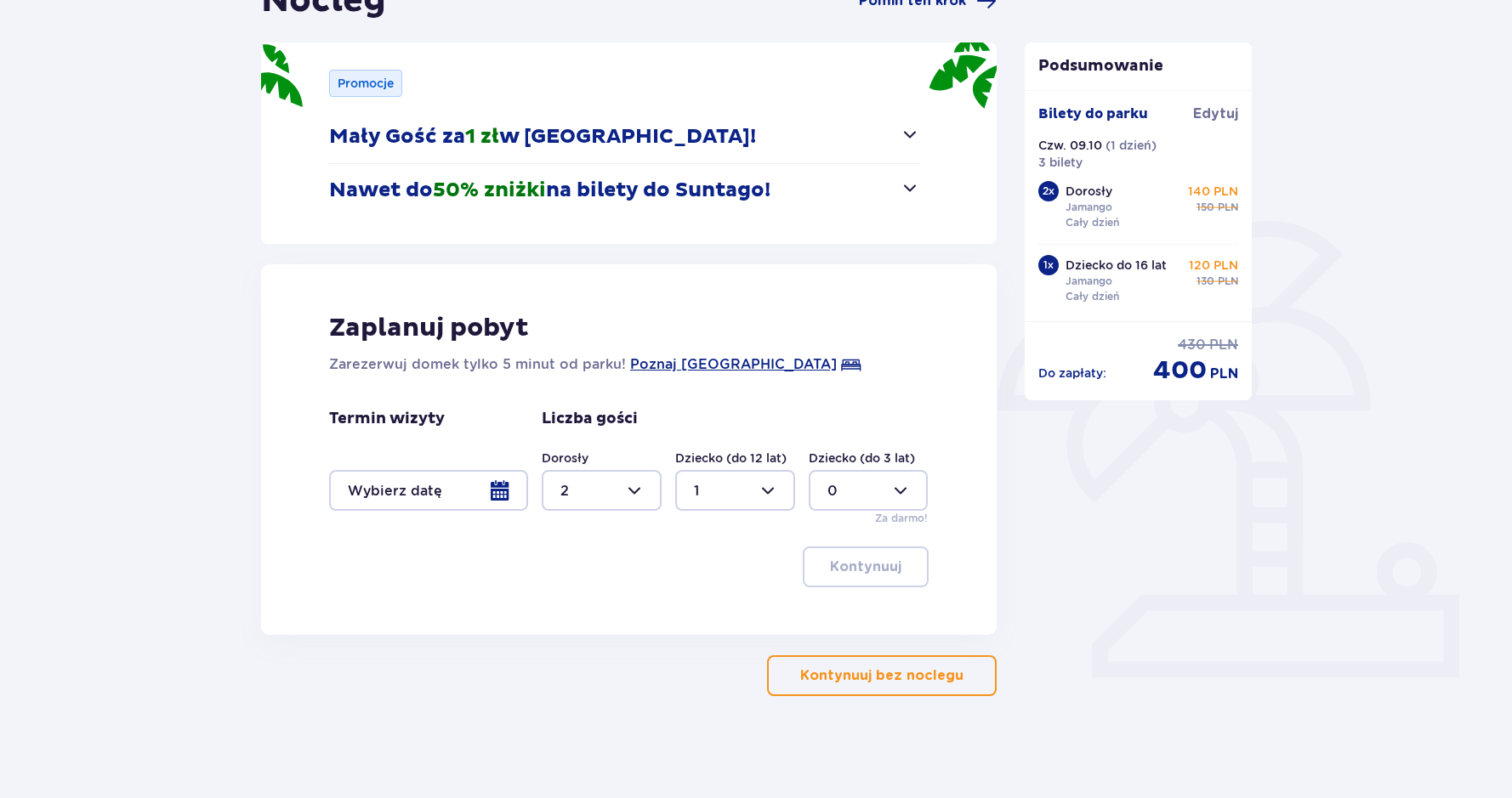
click at [891, 672] on p "Kontynuuj bez noclegu" at bounding box center [882, 676] width 163 height 19
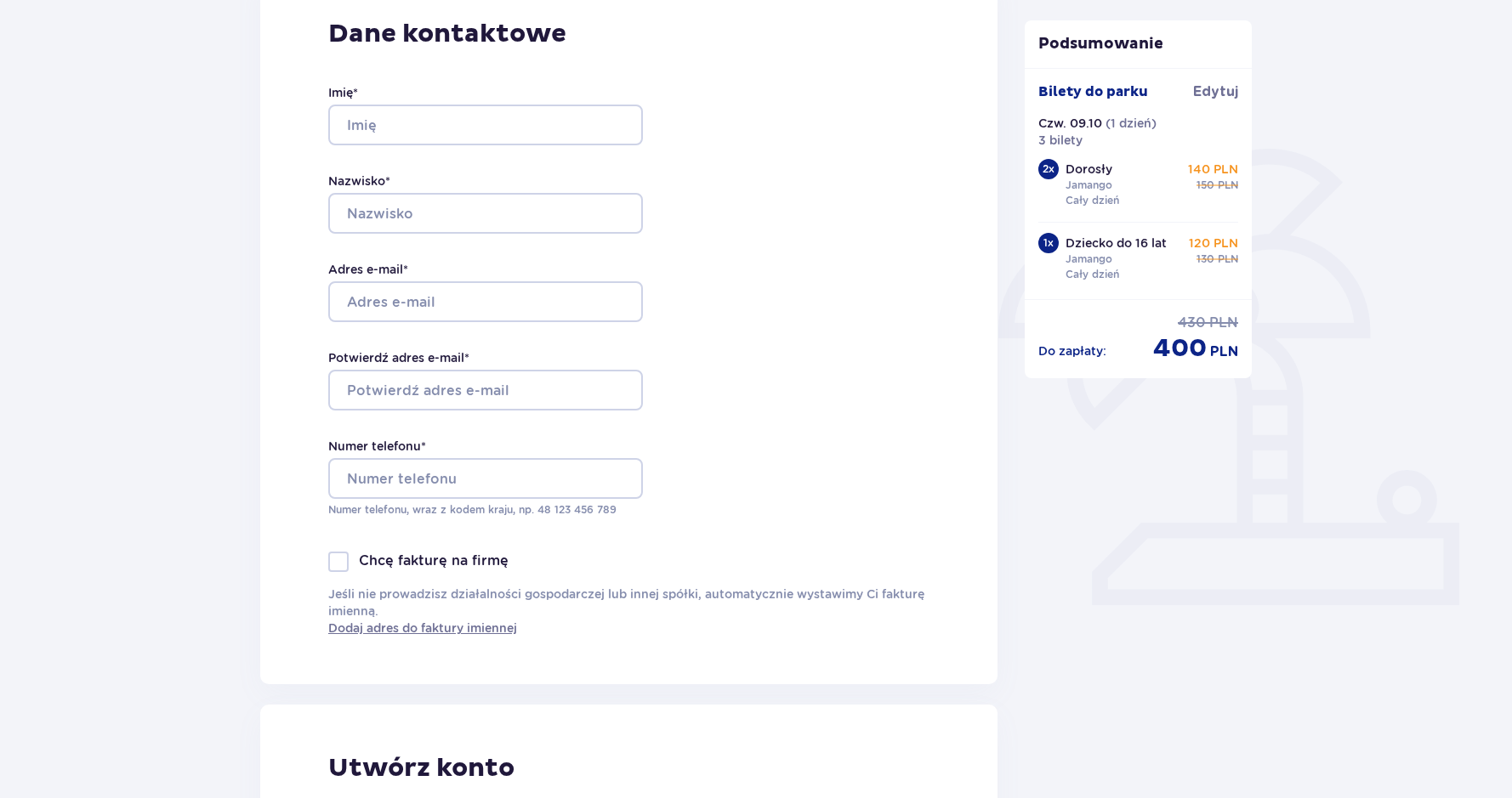
scroll to position [133, 0]
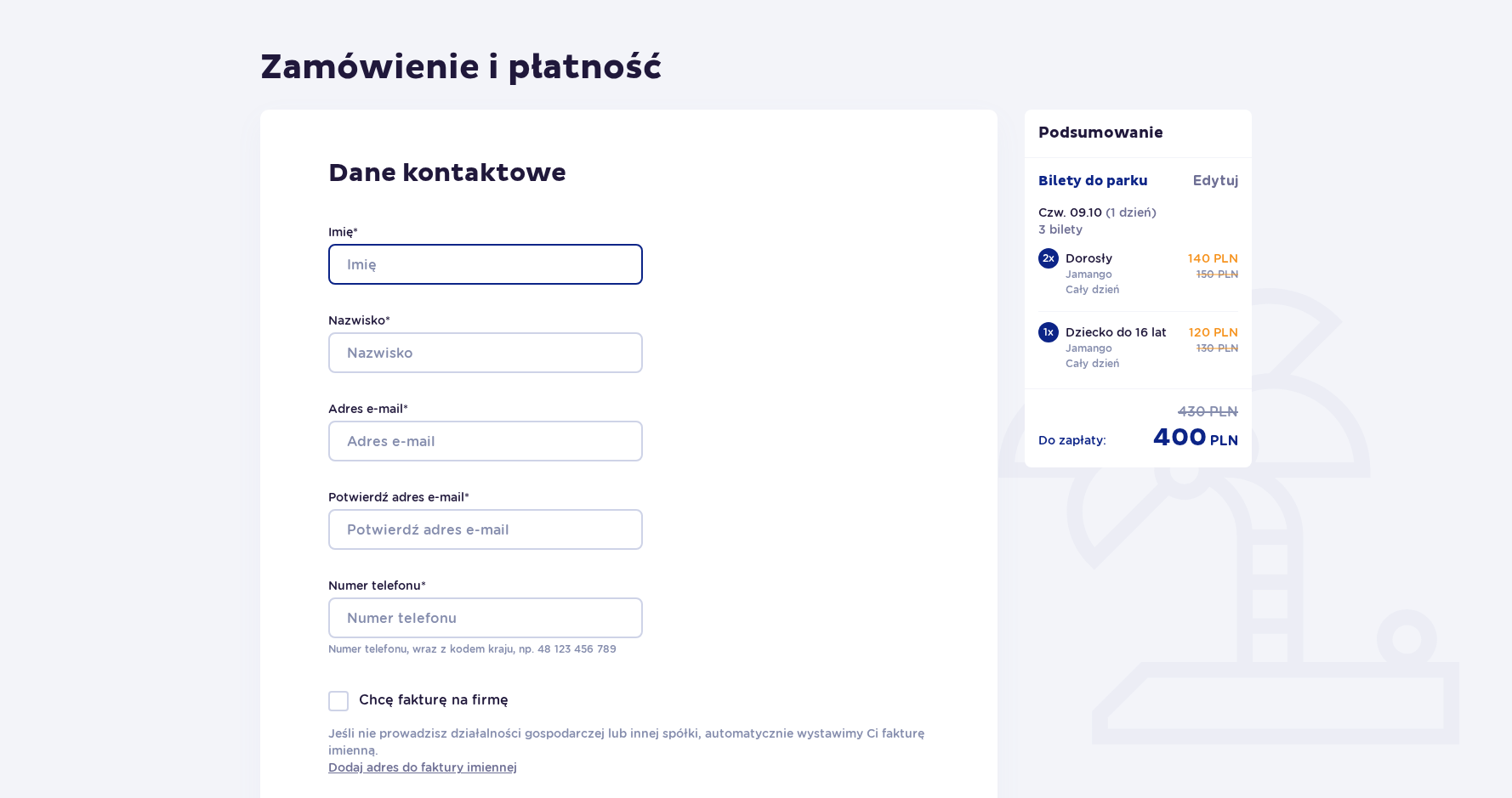
click at [419, 263] on input "Imię *" at bounding box center [486, 264] width 315 height 41
type input "Volodymyr"
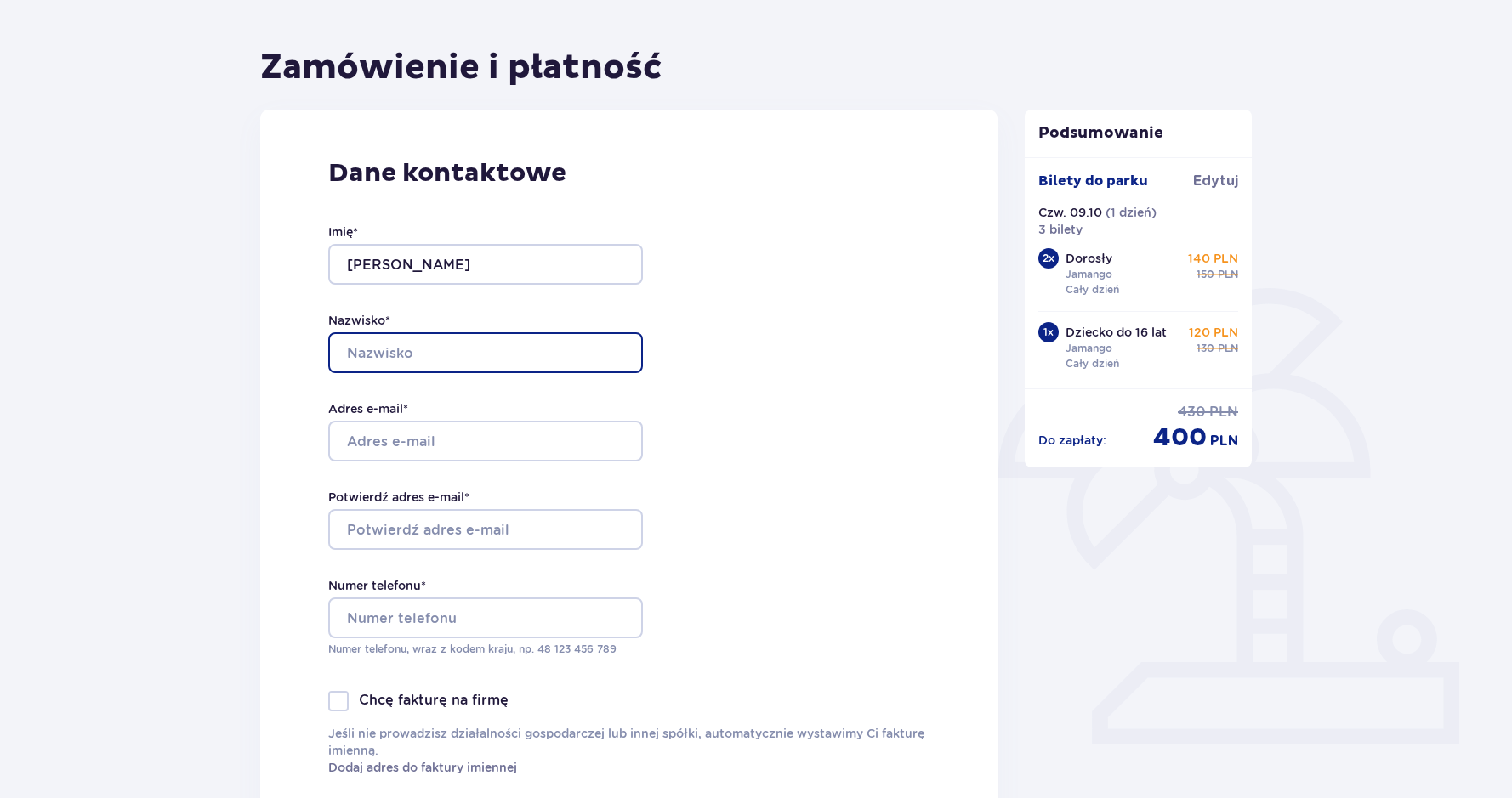
type input "Vasyliuk"
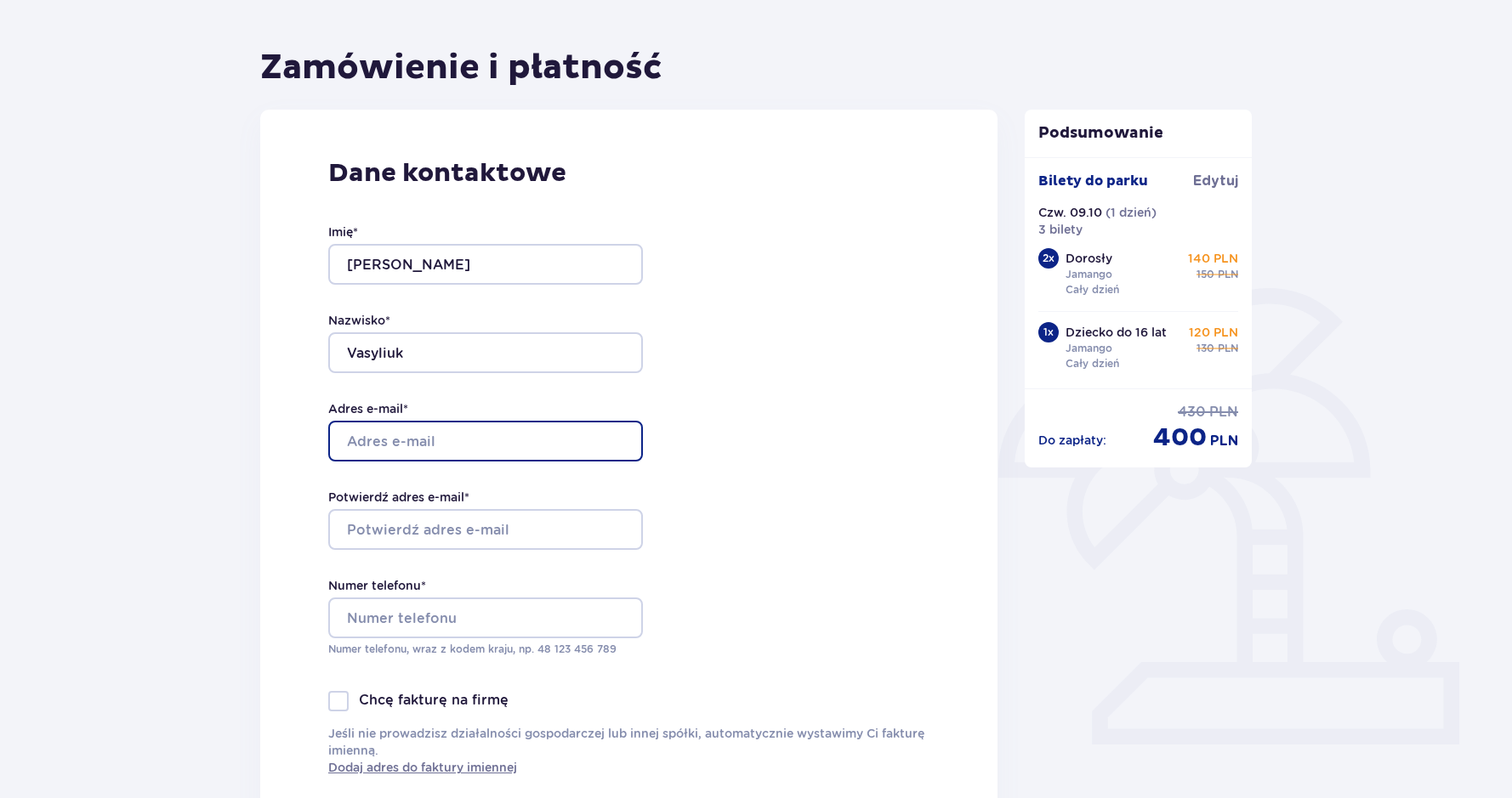
type input "v.vasyliuk@gmail.com"
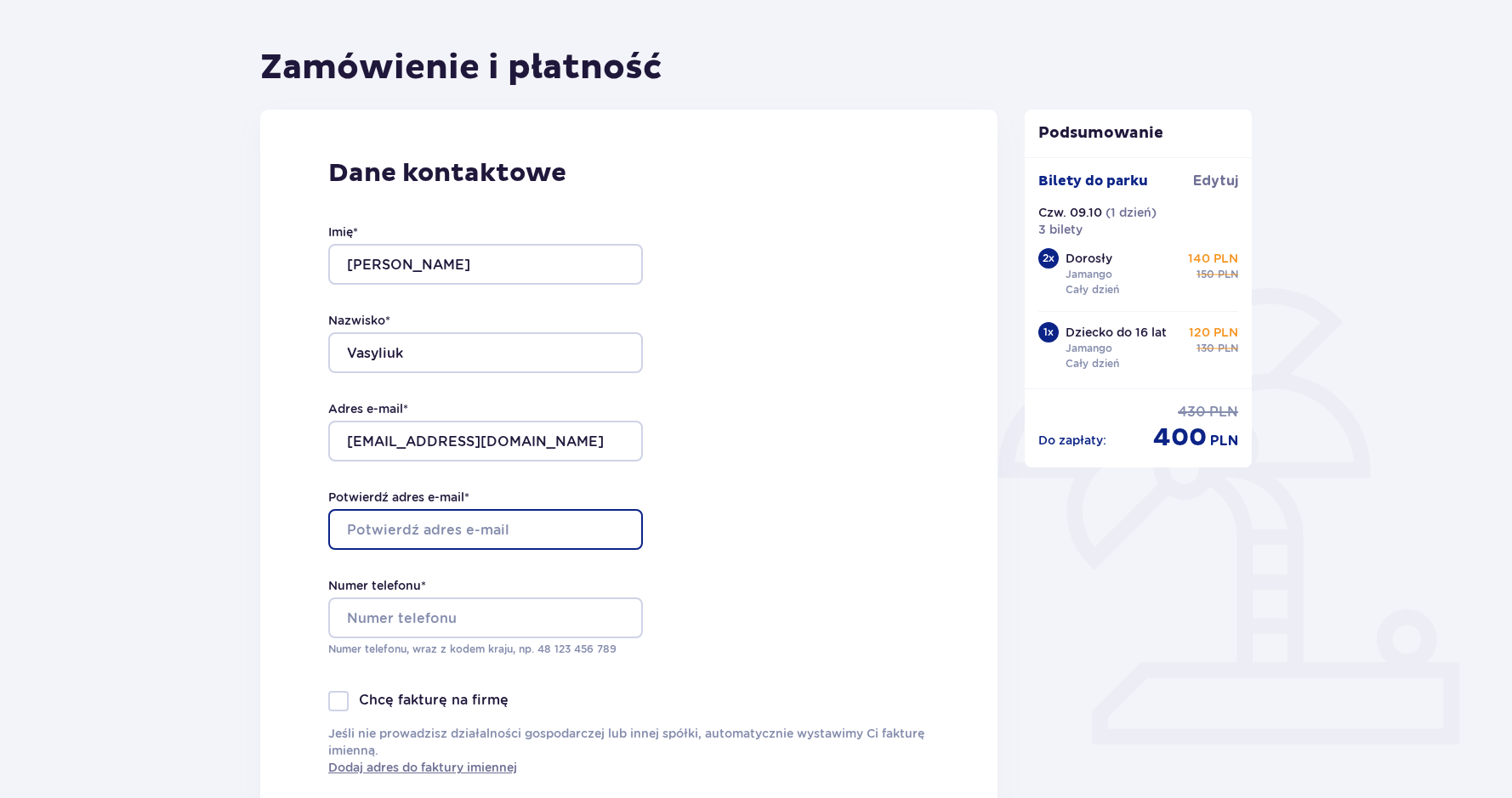
type input "v.vasyliuk@gmail.com"
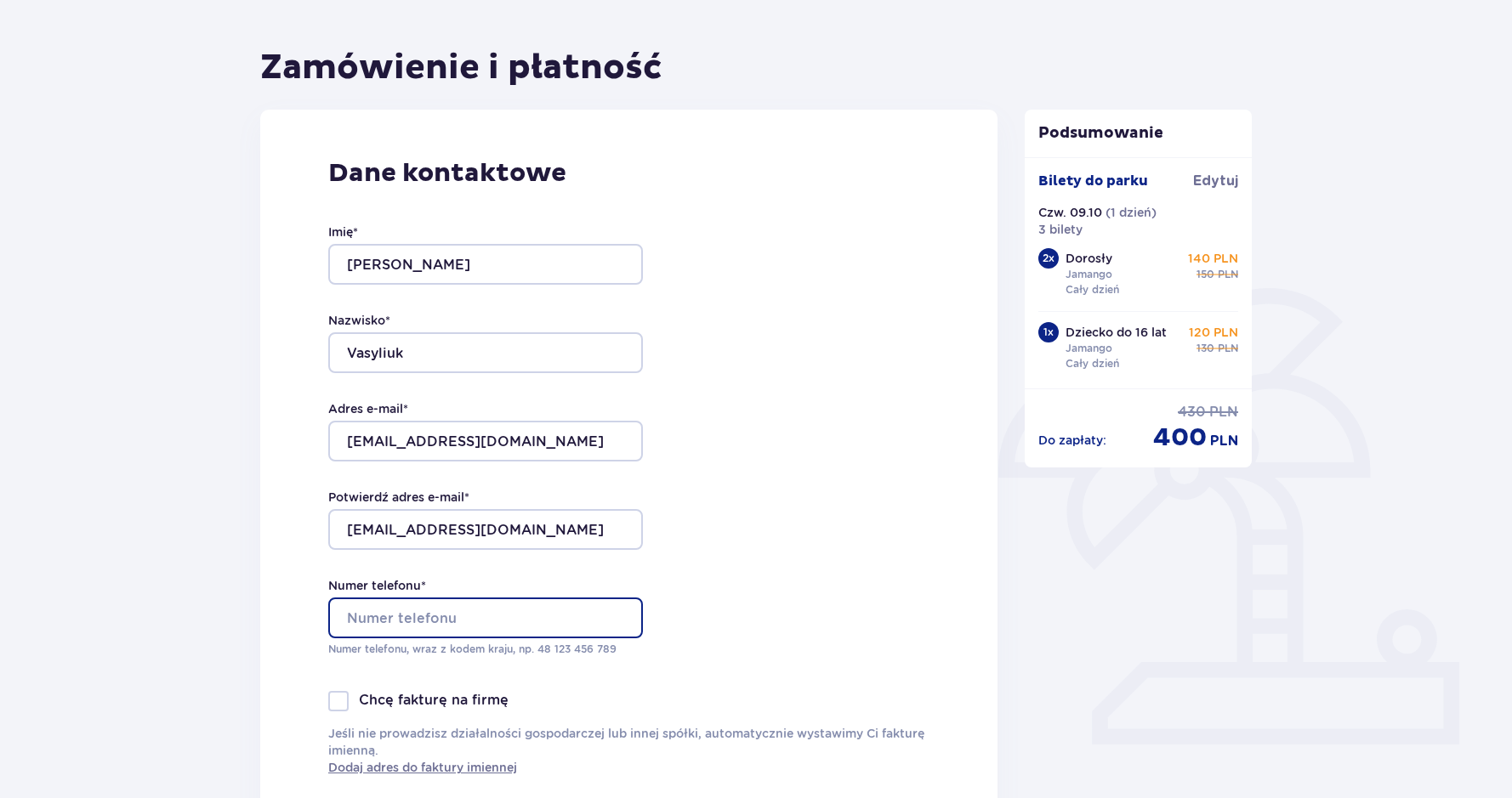
type input "505269286"
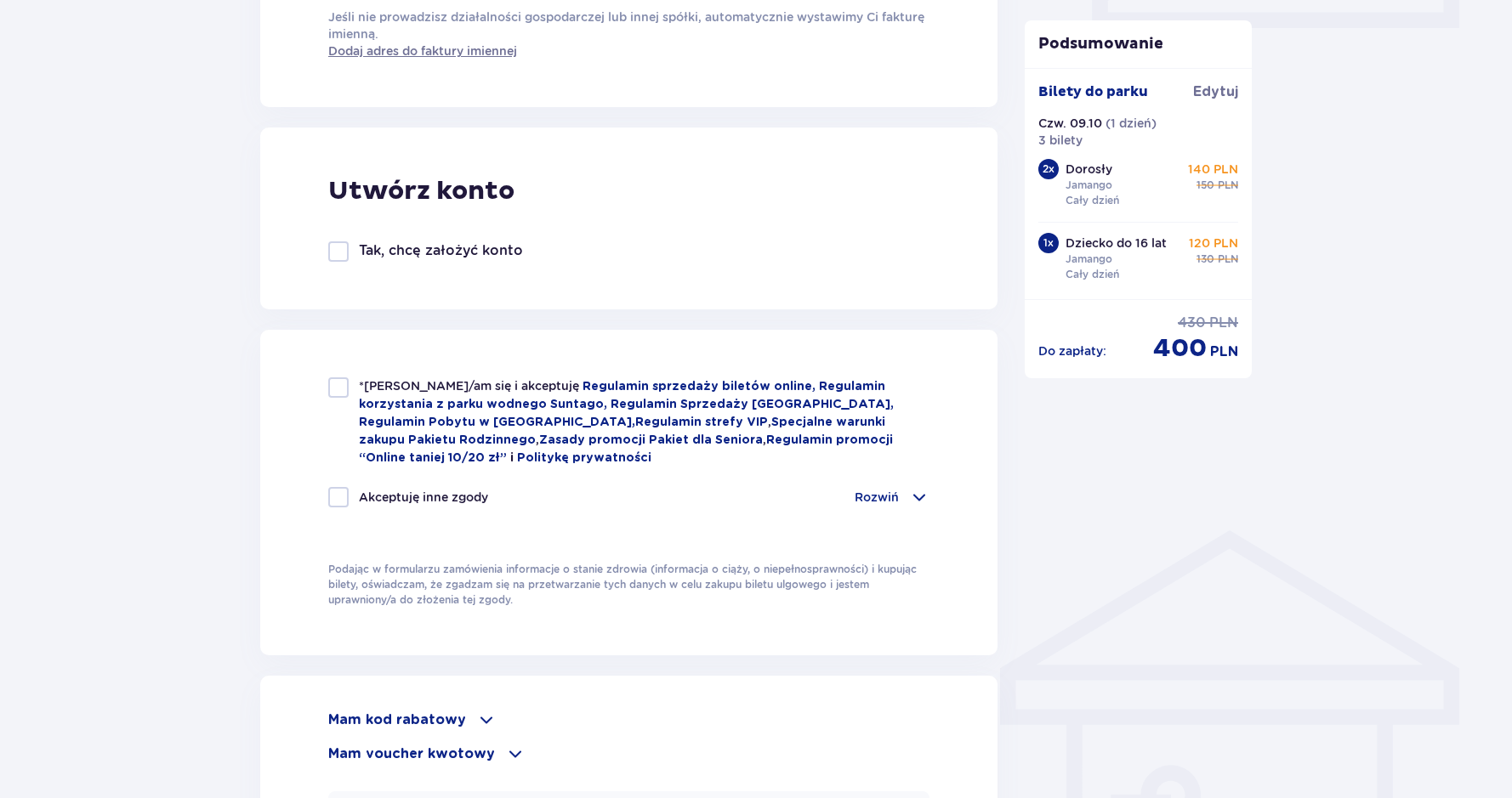
scroll to position [852, 0]
click at [341, 385] on div at bounding box center [338, 386] width 21 height 21
checkbox input "true"
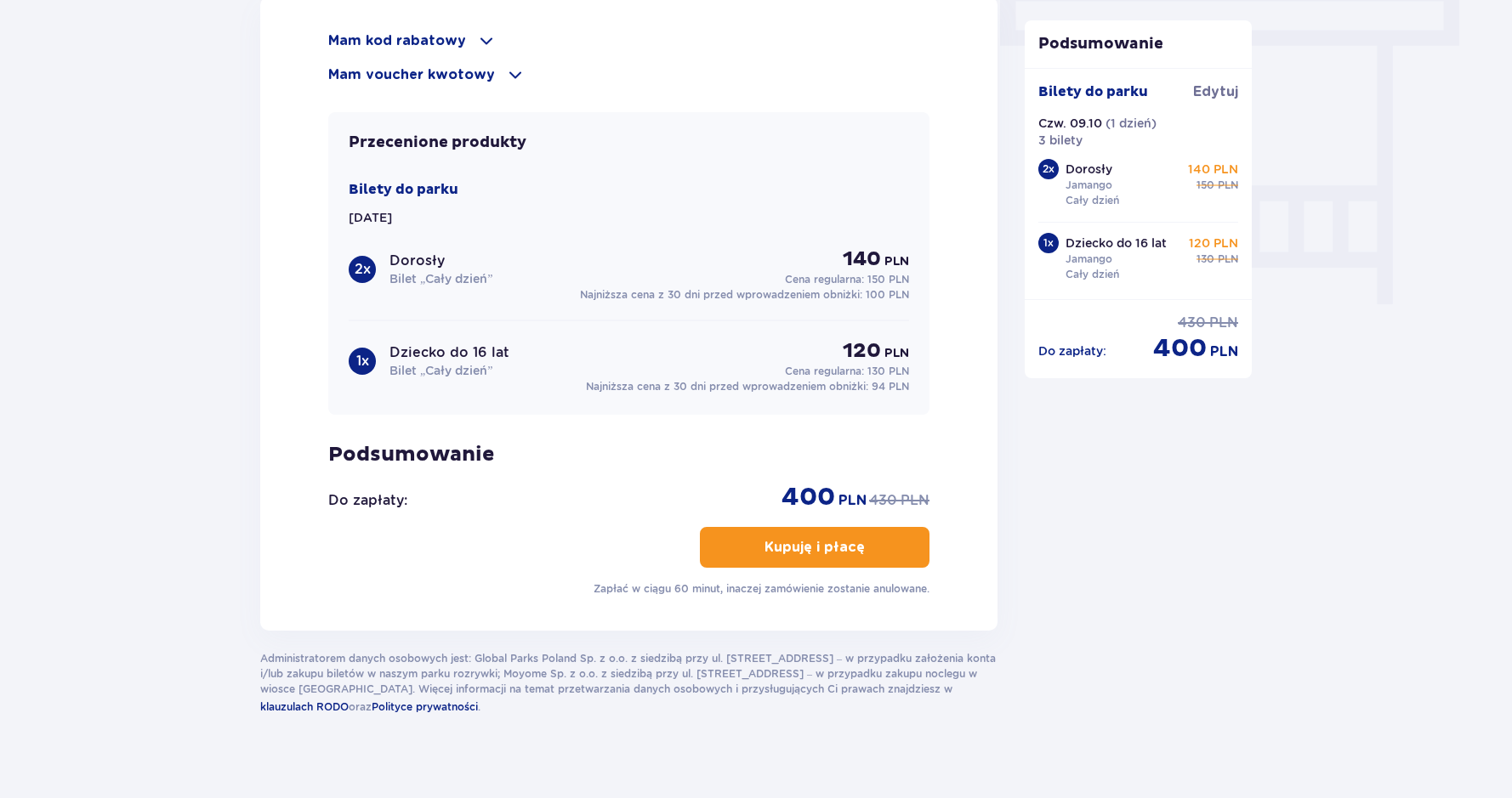
scroll to position [1537, 0]
click at [851, 546] on button "Kupuję i płacę" at bounding box center [814, 547] width 230 height 41
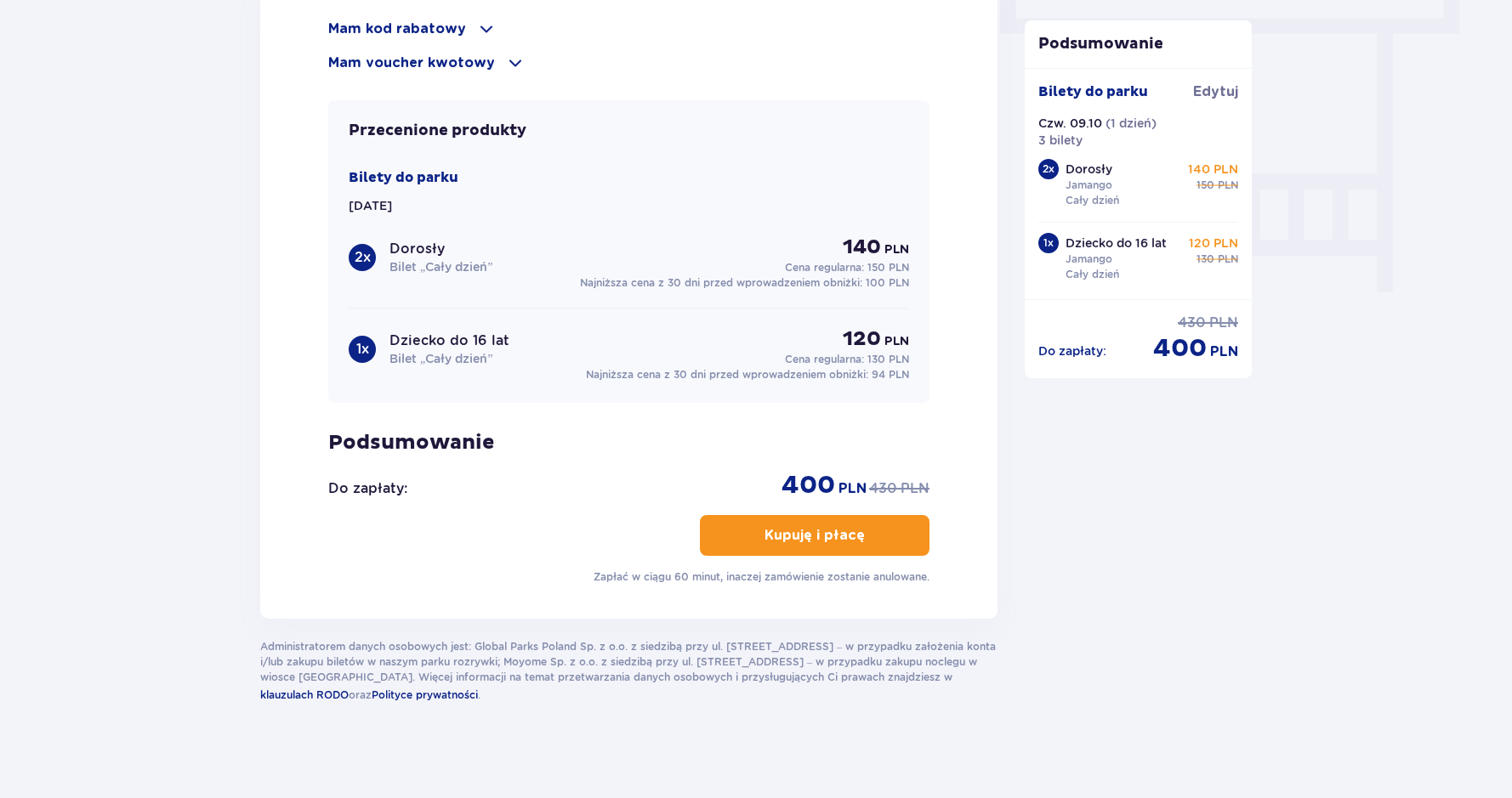
scroll to position [0, 0]
